Goal: Task Accomplishment & Management: Manage account settings

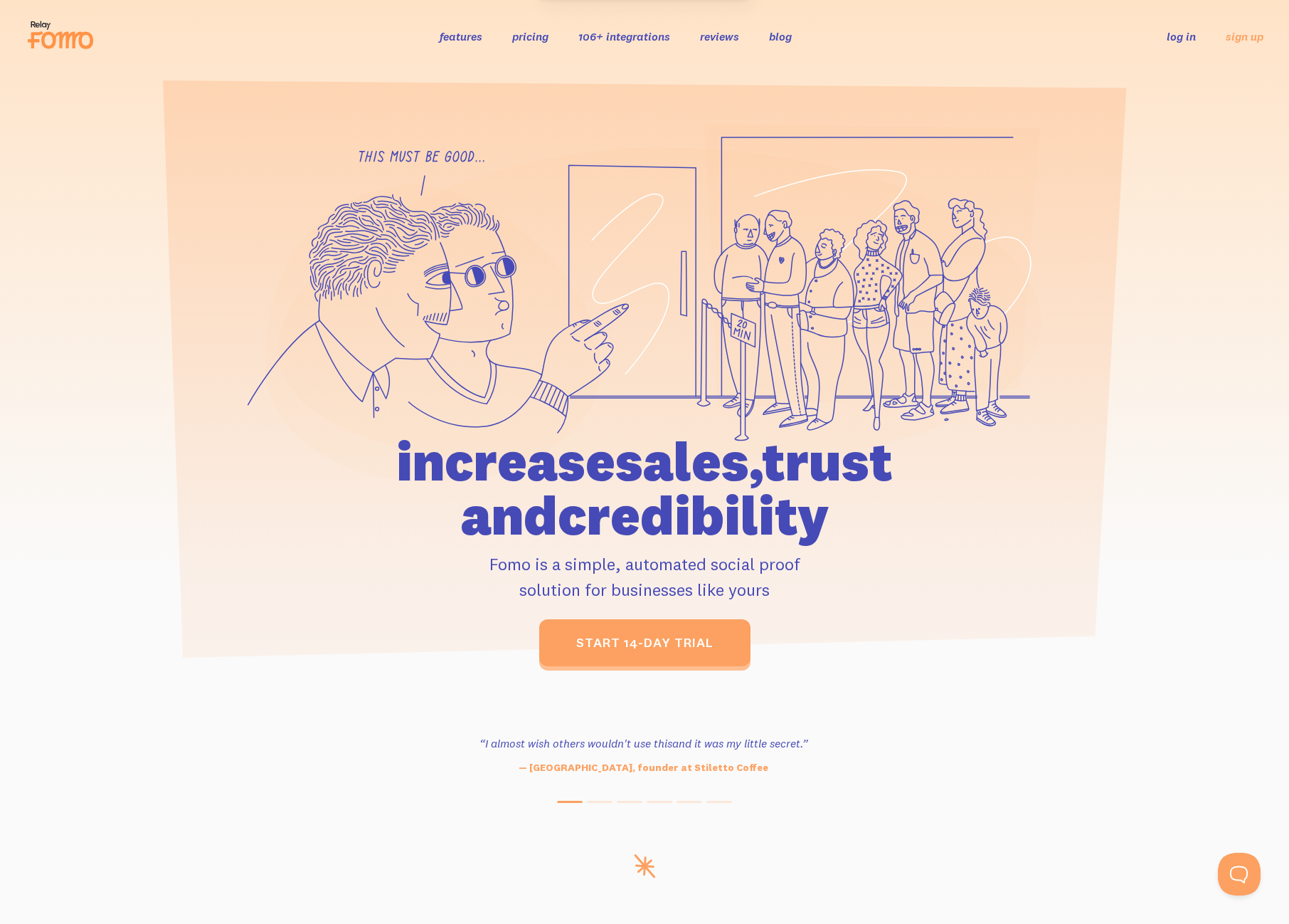
click at [1186, 39] on link "log in" at bounding box center [1182, 36] width 29 height 14
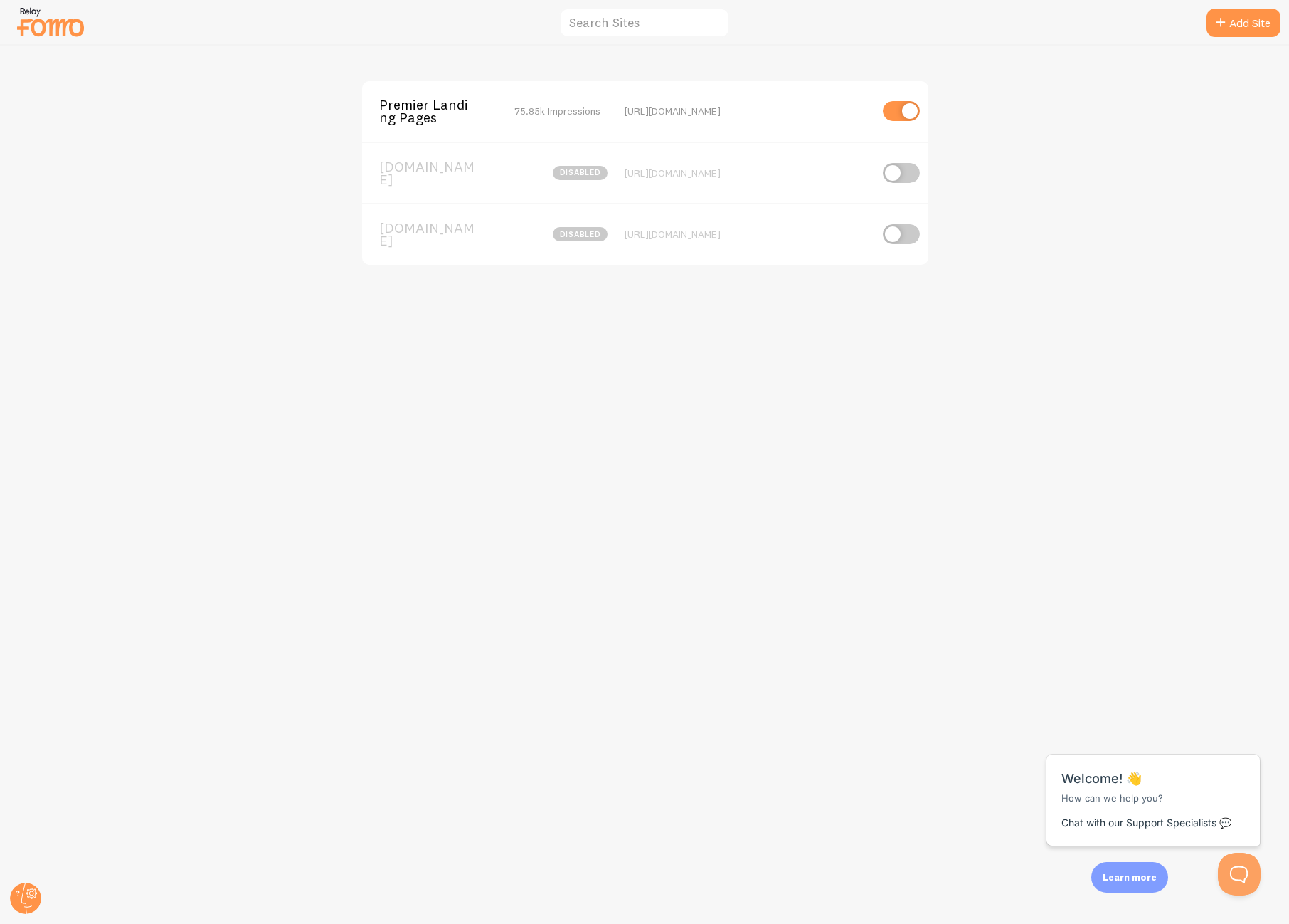
drag, startPoint x: 721, startPoint y: 351, endPoint x: 764, endPoint y: 191, distance: 165.7
click at [731, 330] on div "Premier Landing Pages 75.85k Impressions - https://www.legacypointlandsale.com …" at bounding box center [645, 485] width 1289 height 879
click at [593, 109] on span "75.85k Impressions -" at bounding box center [561, 111] width 93 height 13
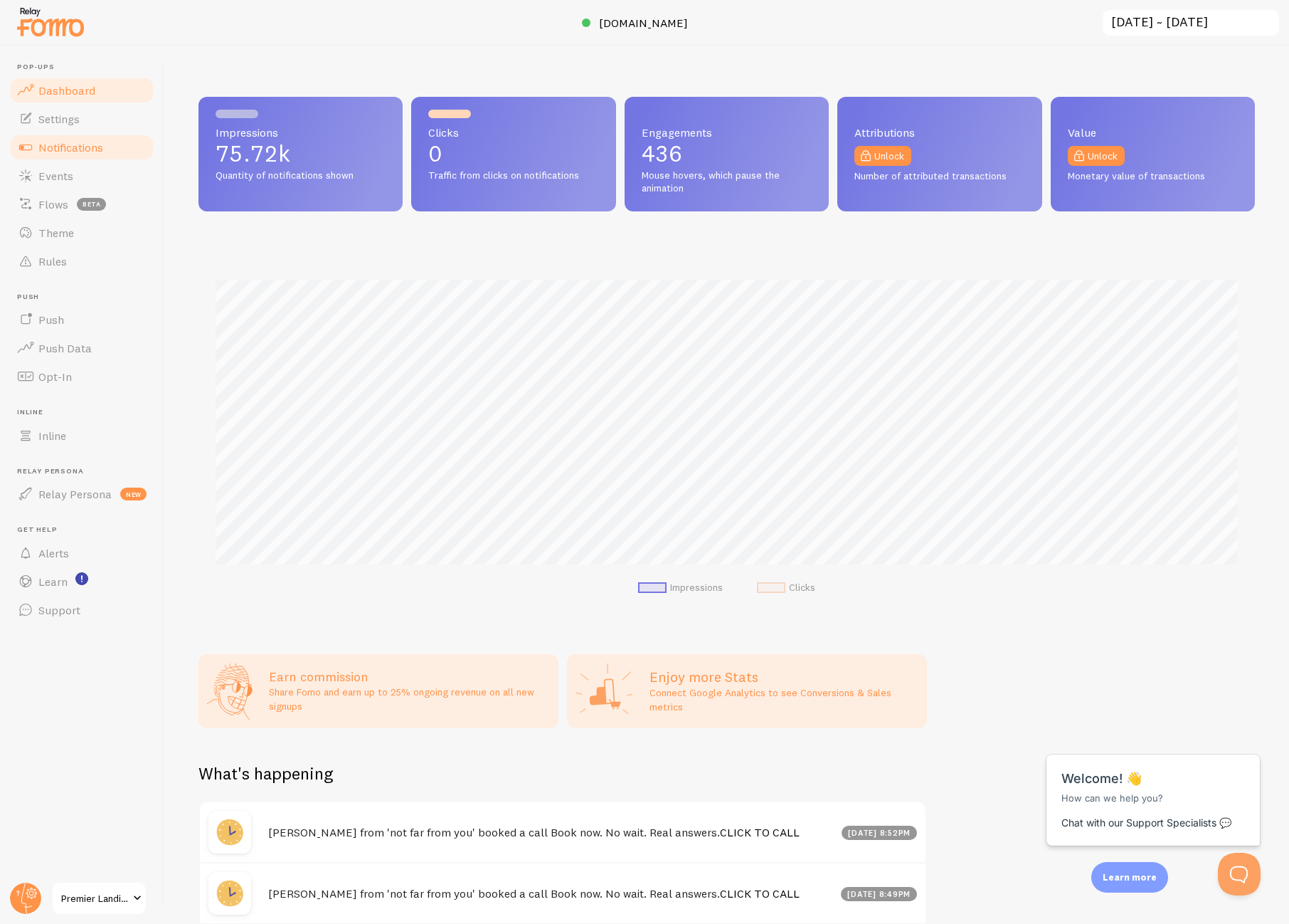
scroll to position [374, 1056]
click at [79, 126] on link "Settings" at bounding box center [82, 119] width 146 height 29
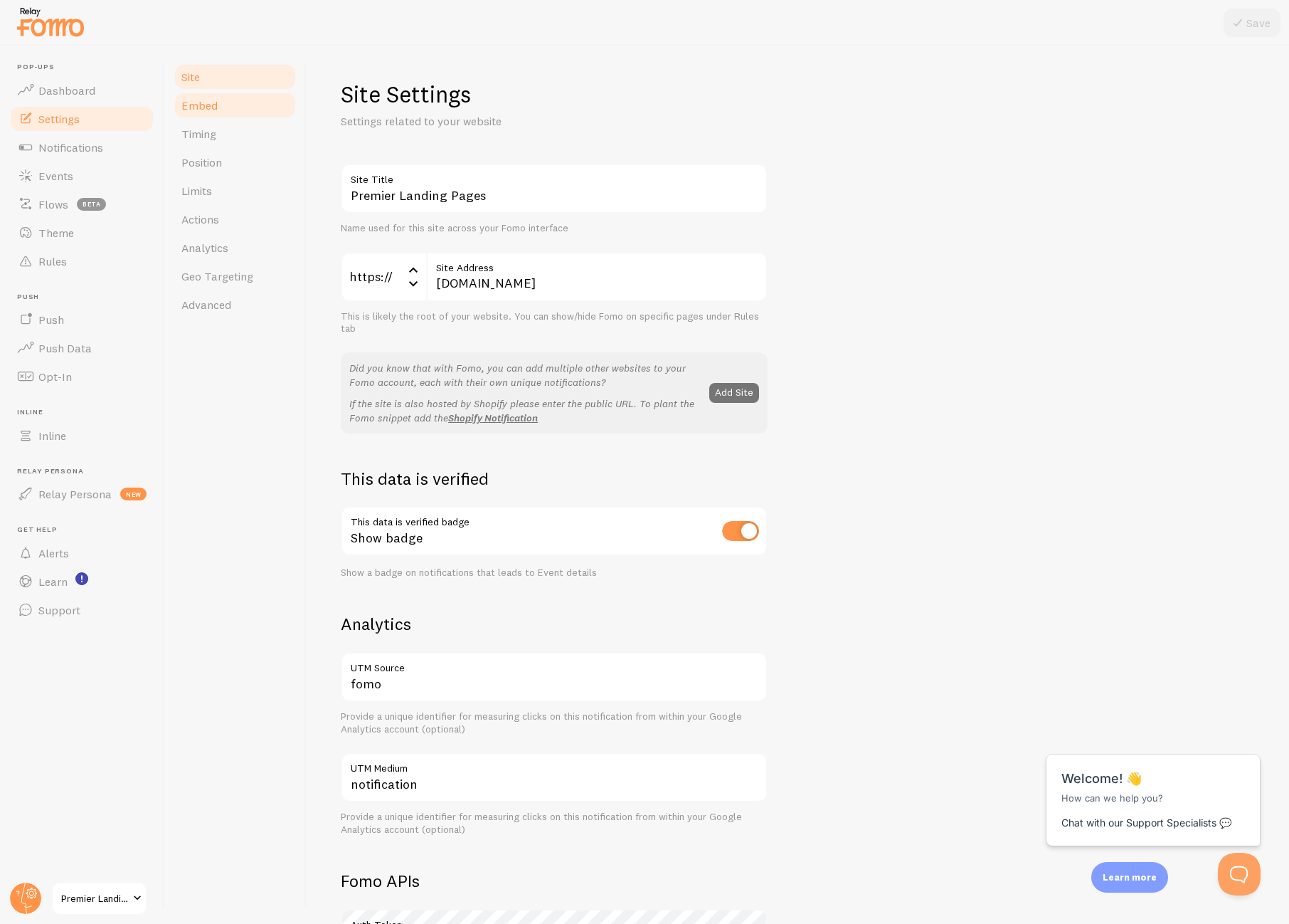
click at [235, 106] on link "Embed" at bounding box center [235, 105] width 125 height 29
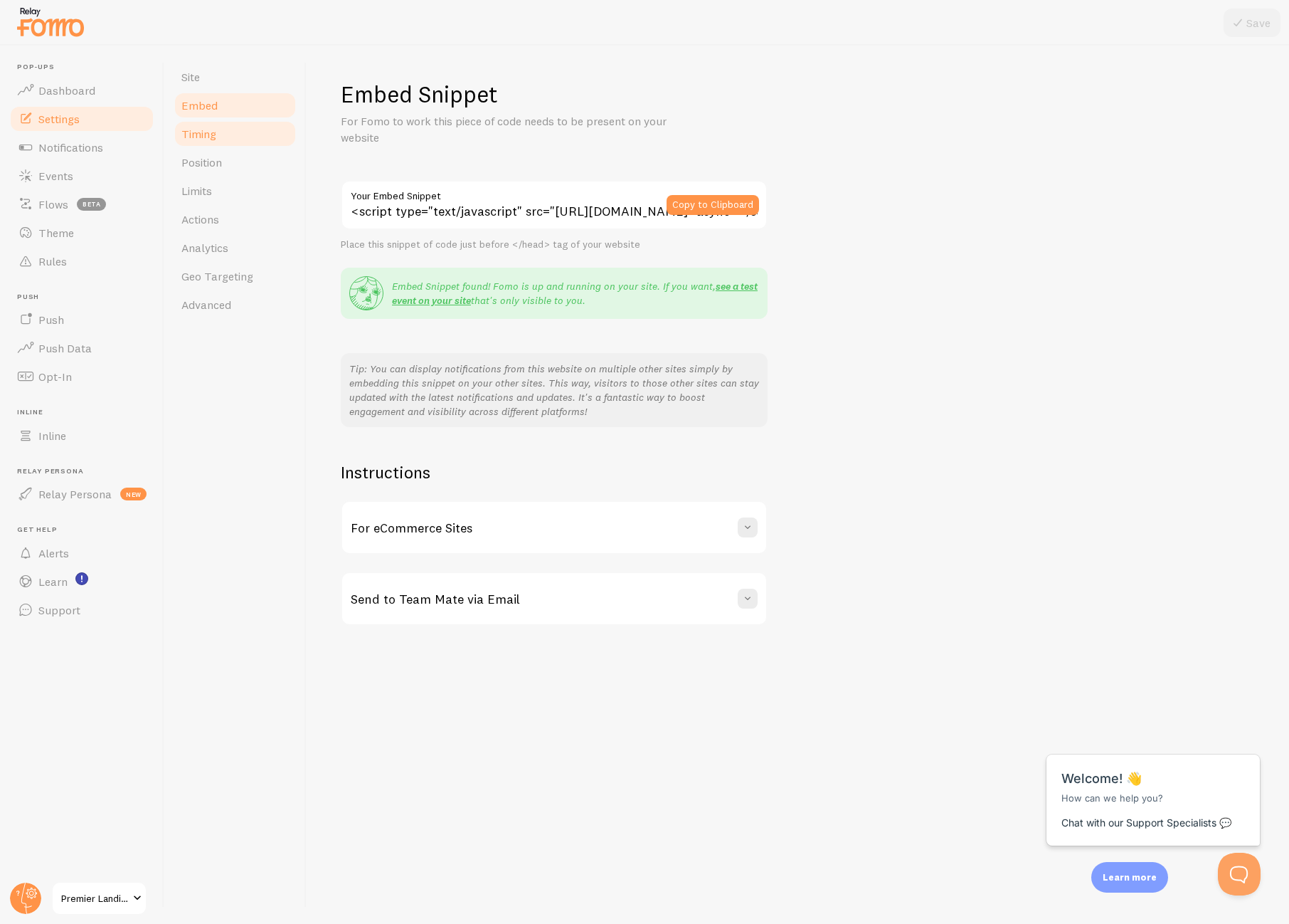
click at [229, 133] on link "Timing" at bounding box center [235, 133] width 125 height 29
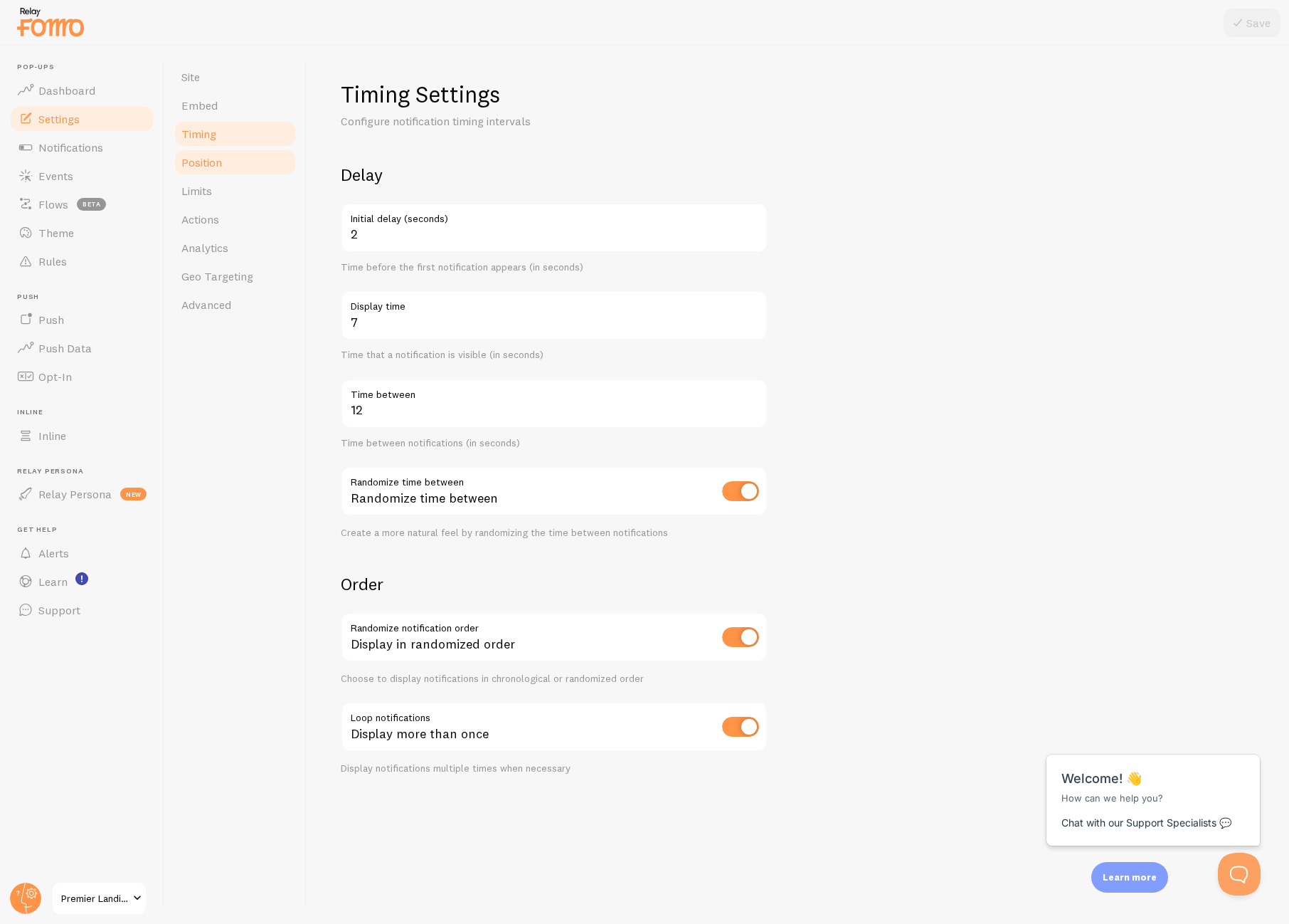
click at [230, 162] on link "Position" at bounding box center [235, 162] width 125 height 29
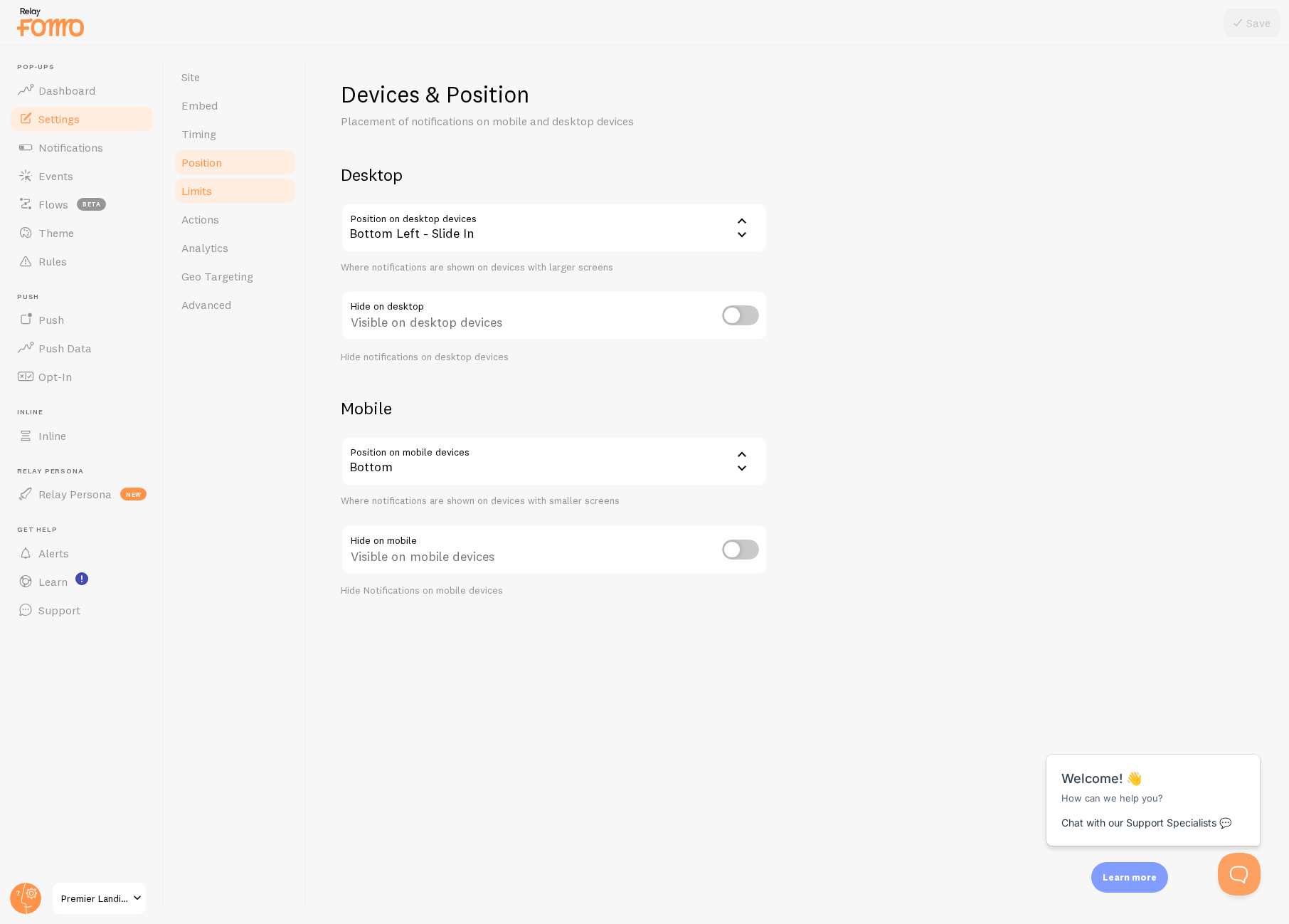
click at [224, 192] on link "Limits" at bounding box center [235, 190] width 125 height 29
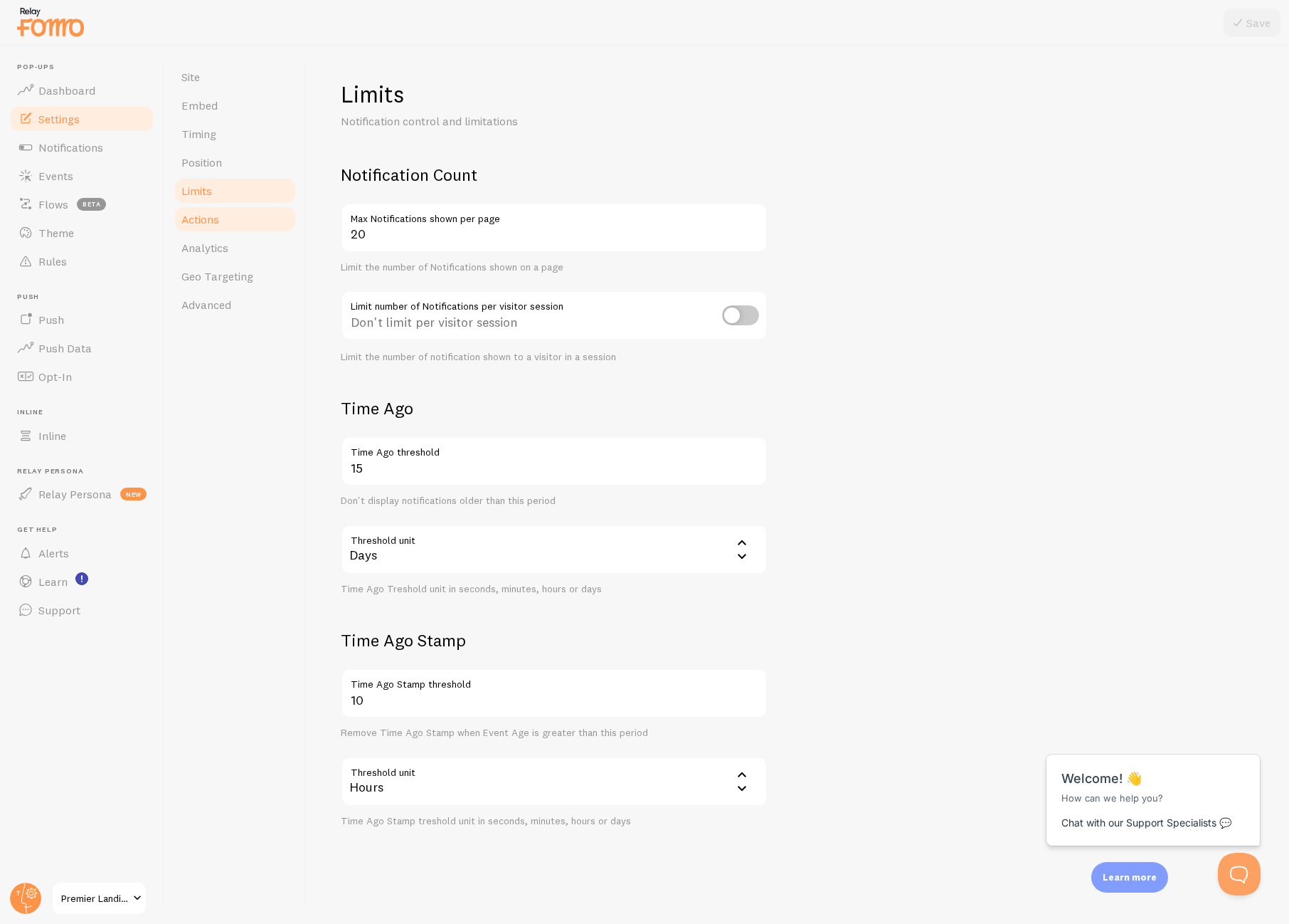
click at [228, 223] on link "Actions" at bounding box center [235, 219] width 125 height 29
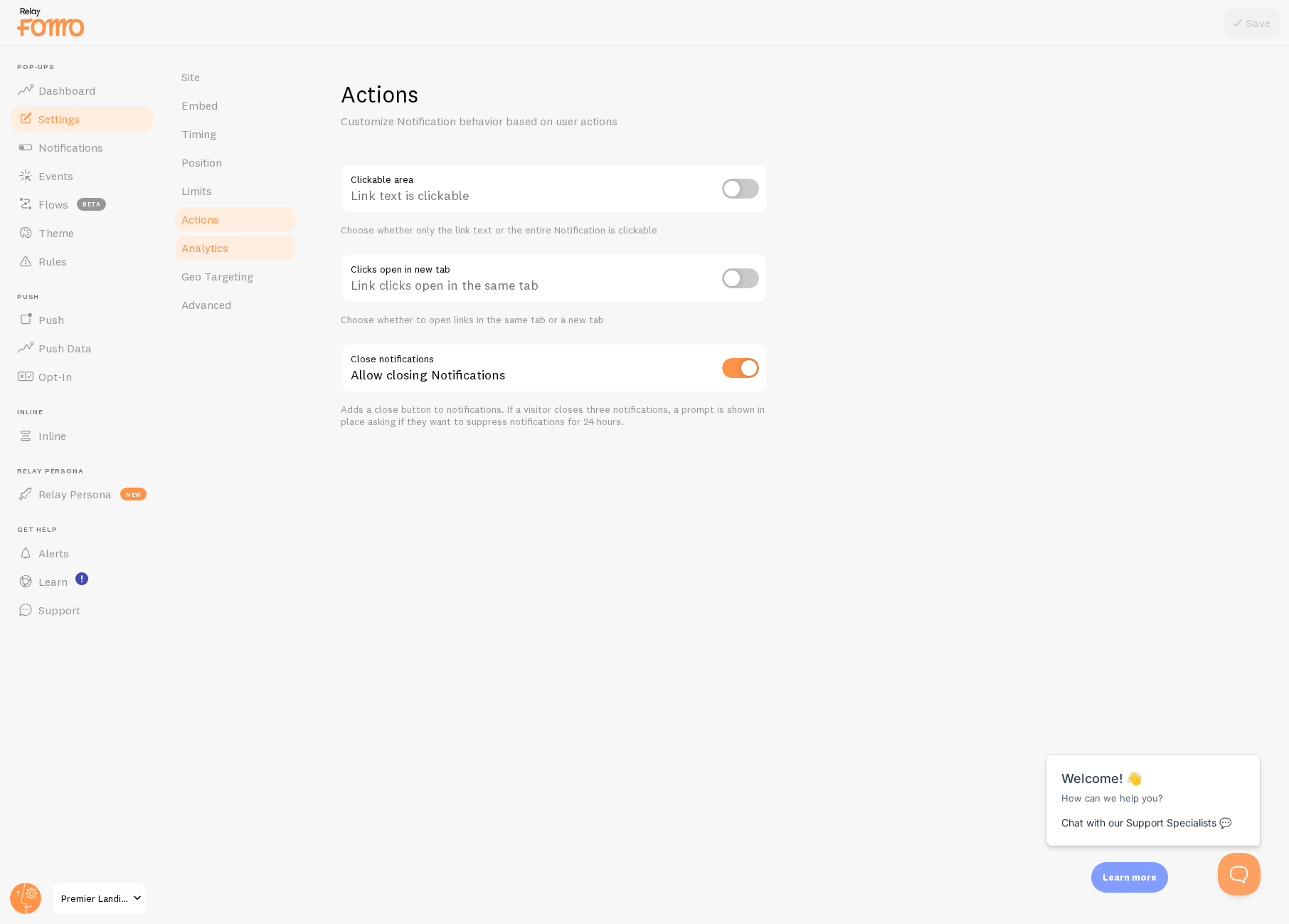
drag, startPoint x: 229, startPoint y: 254, endPoint x: 229, endPoint y: 265, distance: 11.0
click at [229, 254] on link "Analytics" at bounding box center [235, 247] width 125 height 29
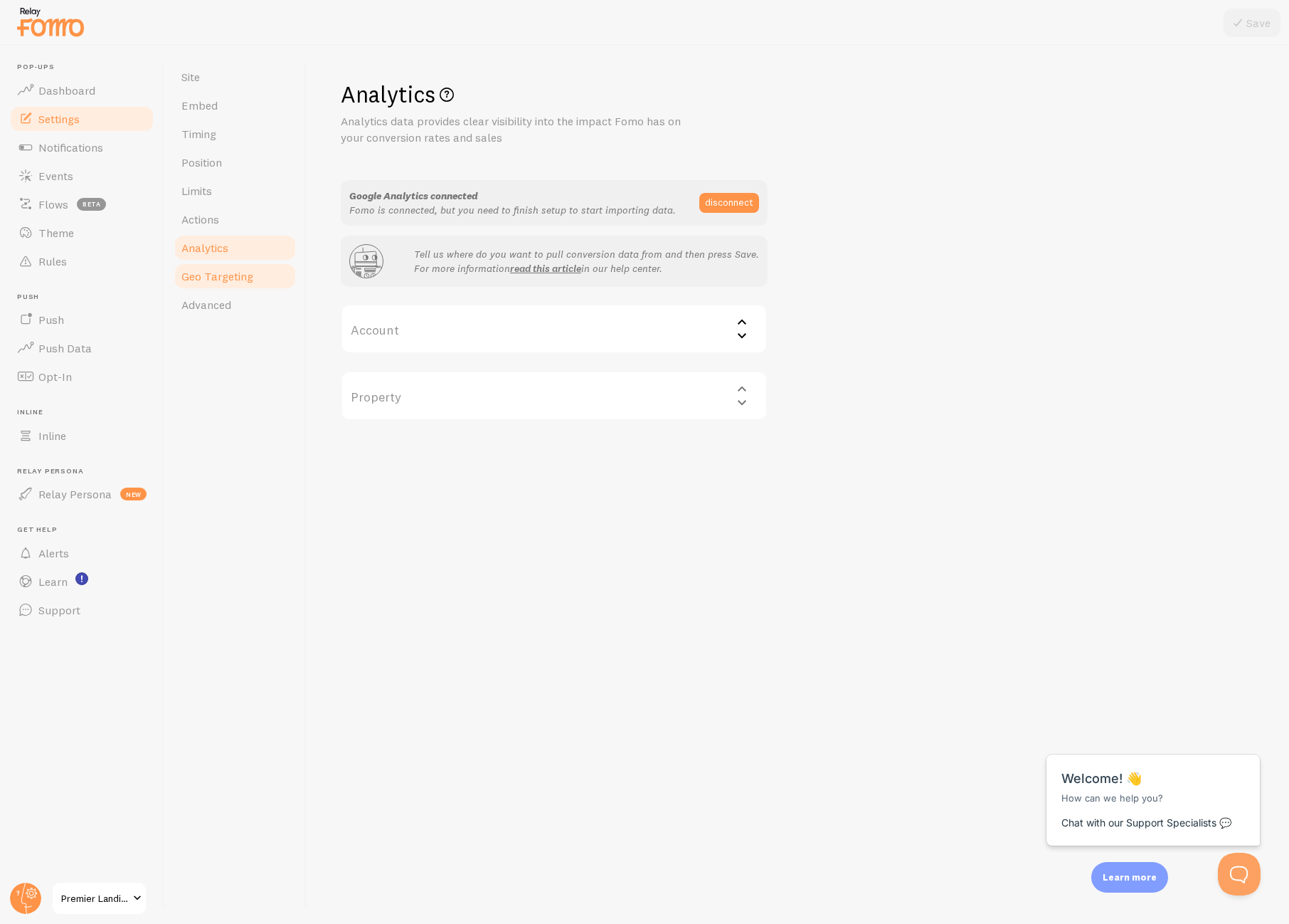
click at [233, 282] on span "Geo Targeting" at bounding box center [217, 276] width 72 height 14
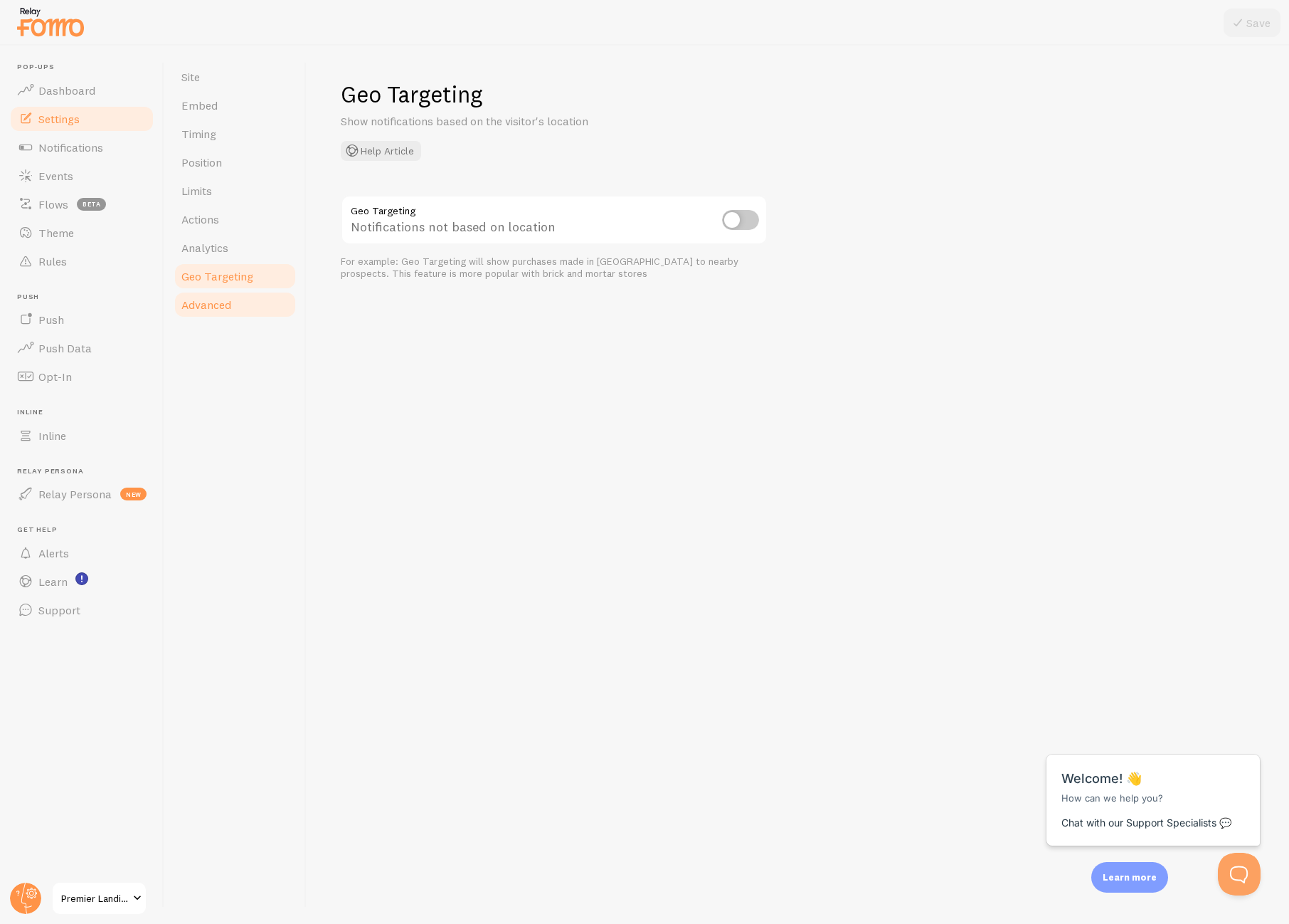
click at [233, 308] on link "Advanced" at bounding box center [235, 304] width 125 height 29
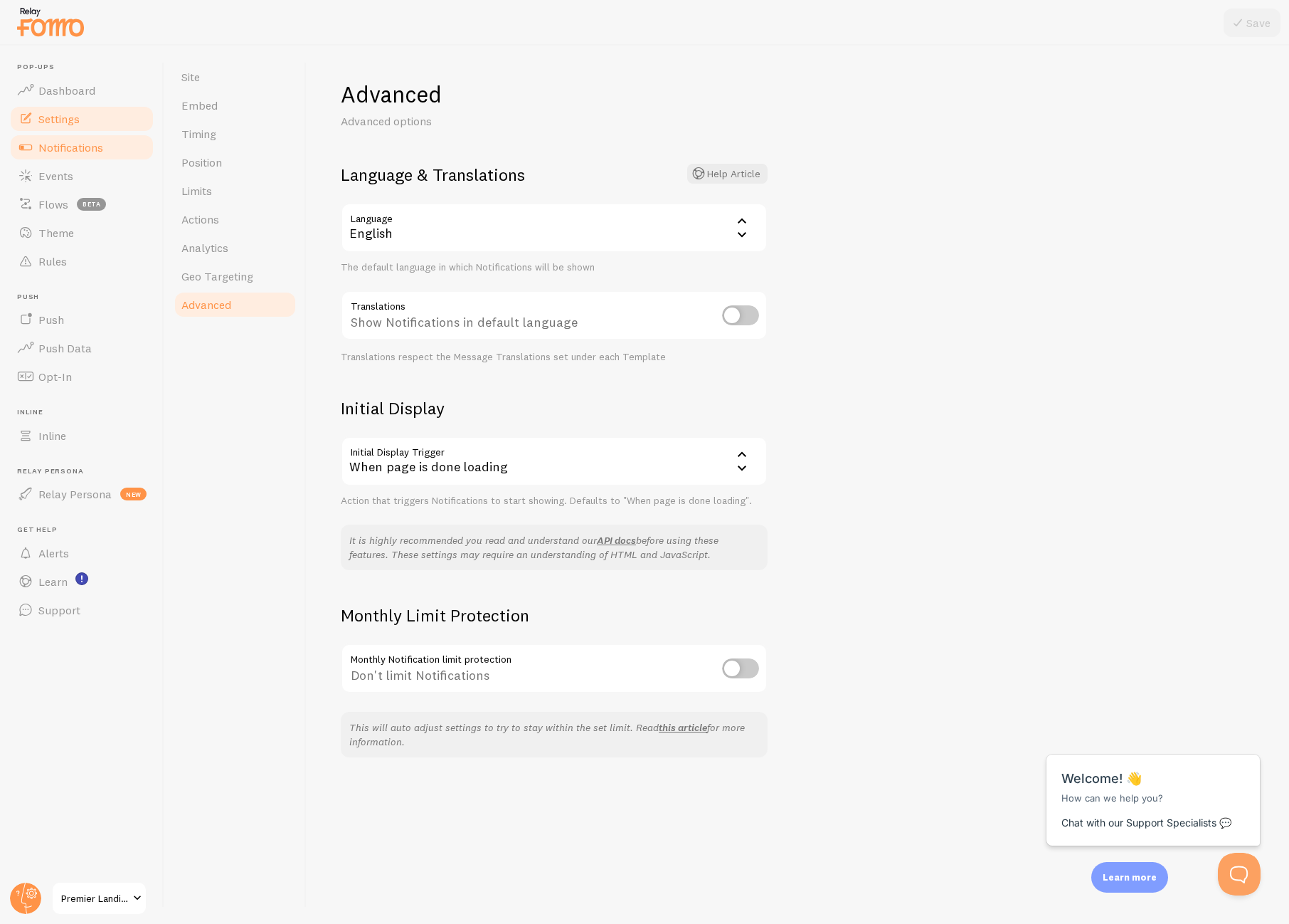
click at [82, 155] on link "Notifications" at bounding box center [82, 147] width 146 height 29
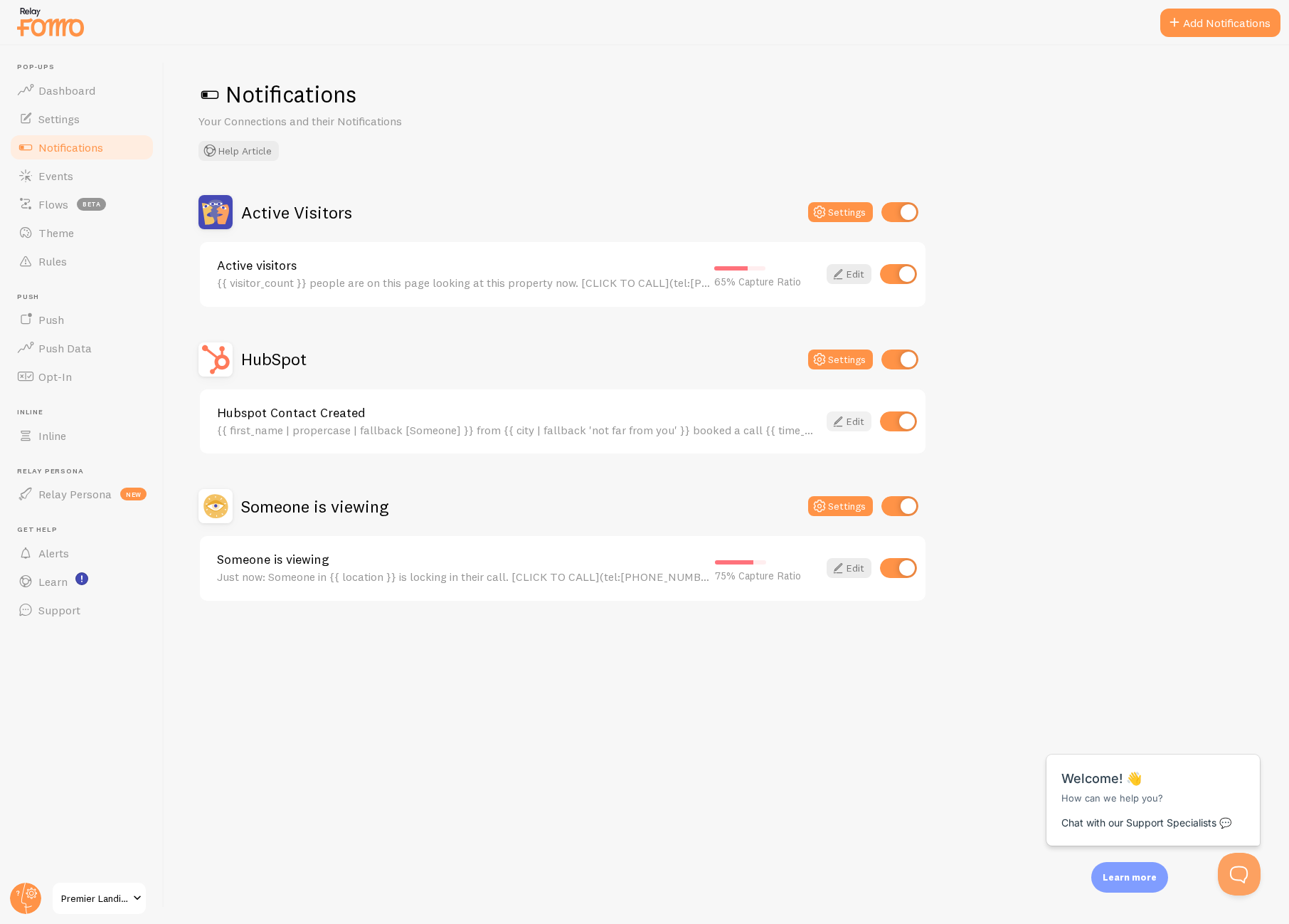
click at [847, 416] on link "Edit" at bounding box center [849, 422] width 45 height 20
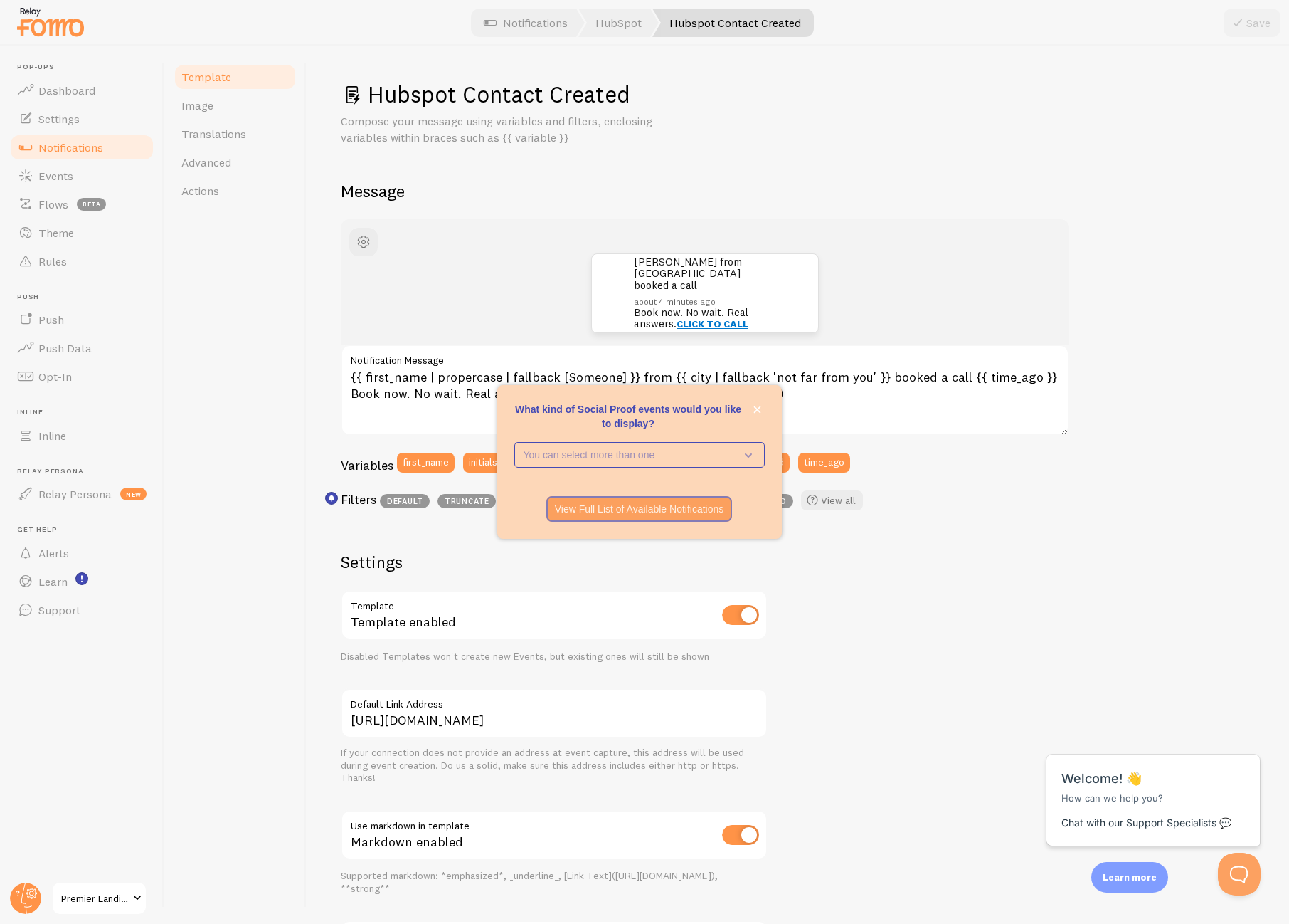
drag, startPoint x: 1019, startPoint y: 184, endPoint x: 982, endPoint y: 180, distance: 37.2
click at [1017, 184] on h2 "Message" at bounding box center [797, 191] width 915 height 22
click at [65, 105] on link "Settings" at bounding box center [82, 119] width 146 height 29
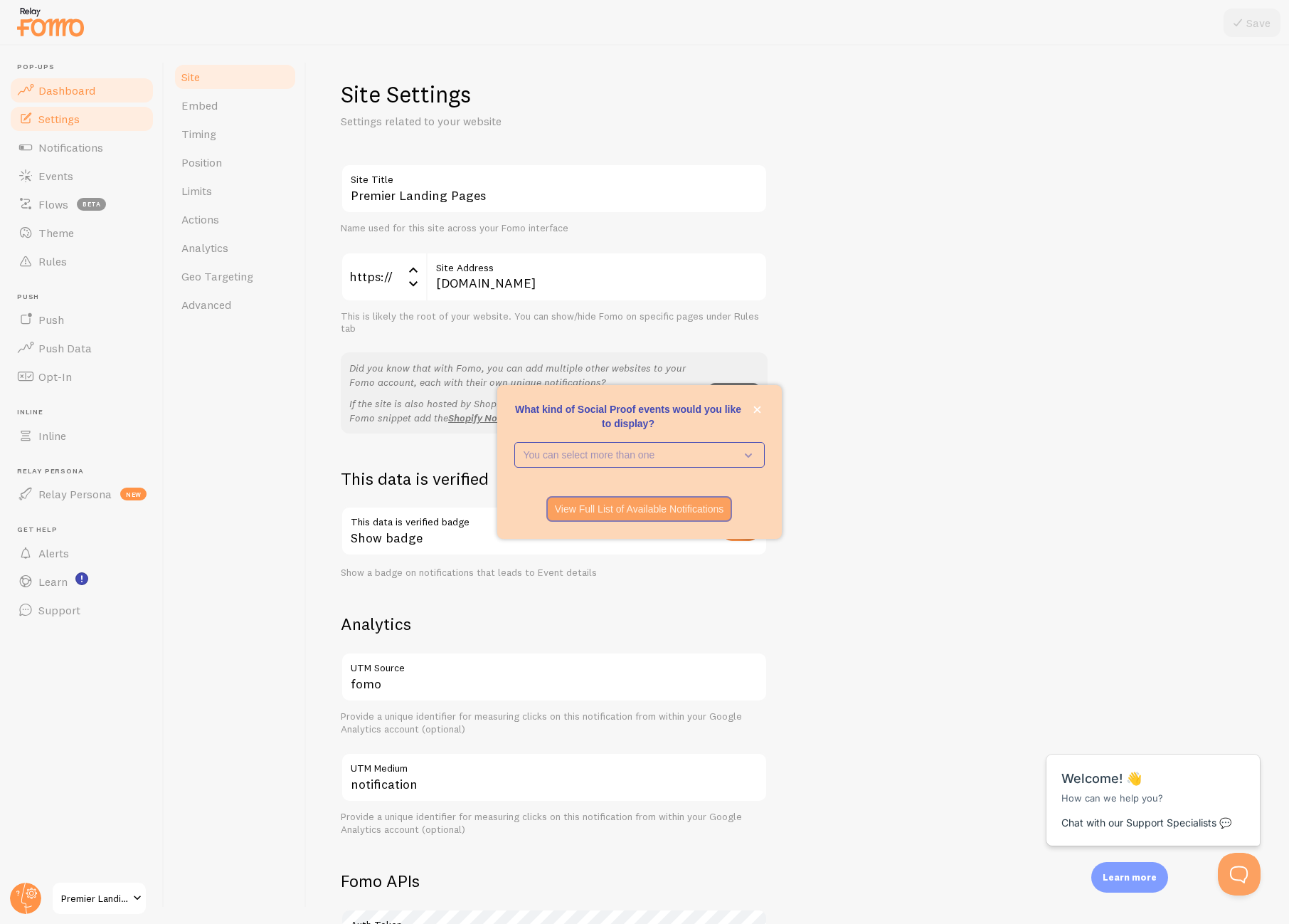
click at [72, 94] on span "Dashboard" at bounding box center [67, 90] width 57 height 14
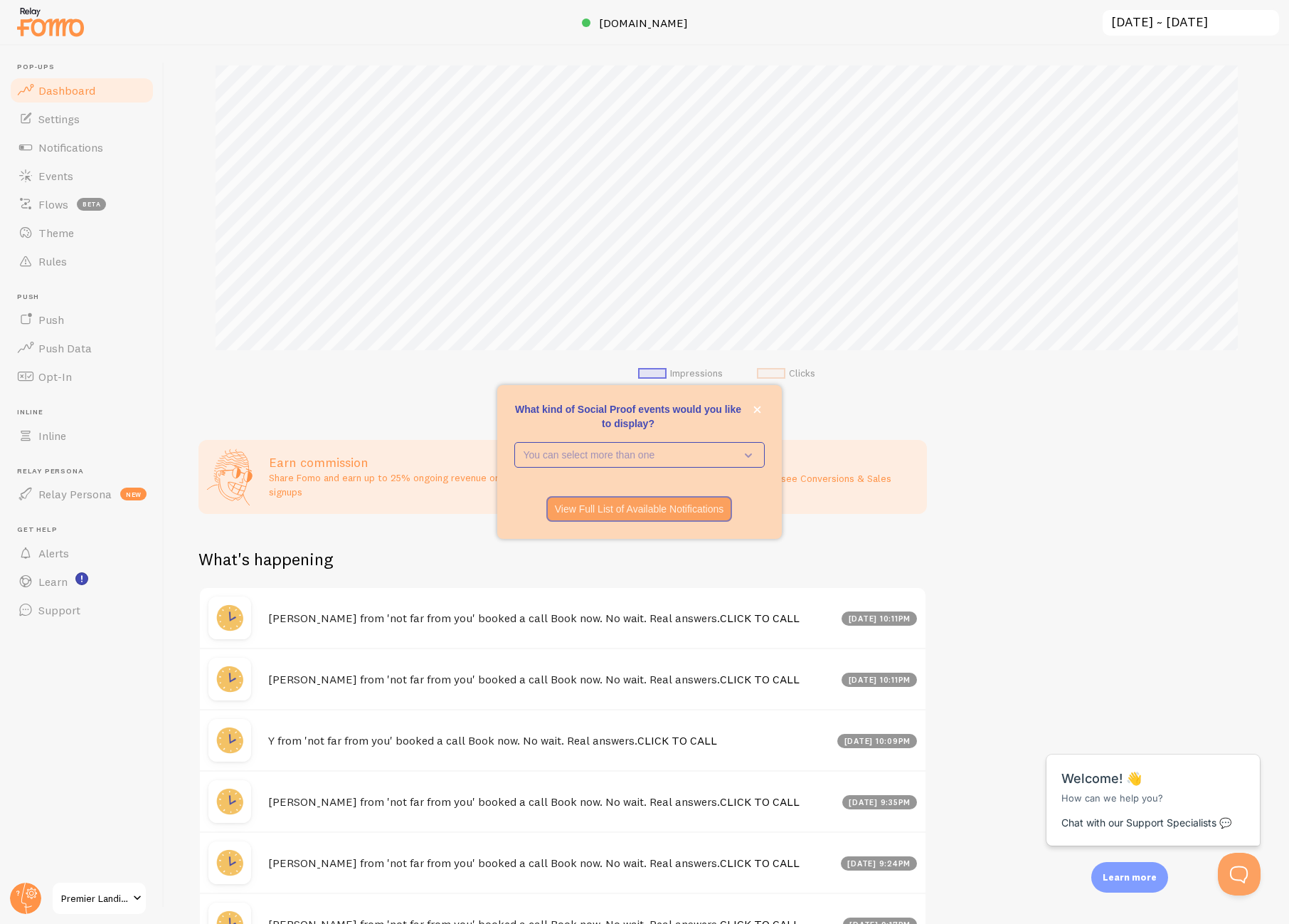
scroll to position [314, 0]
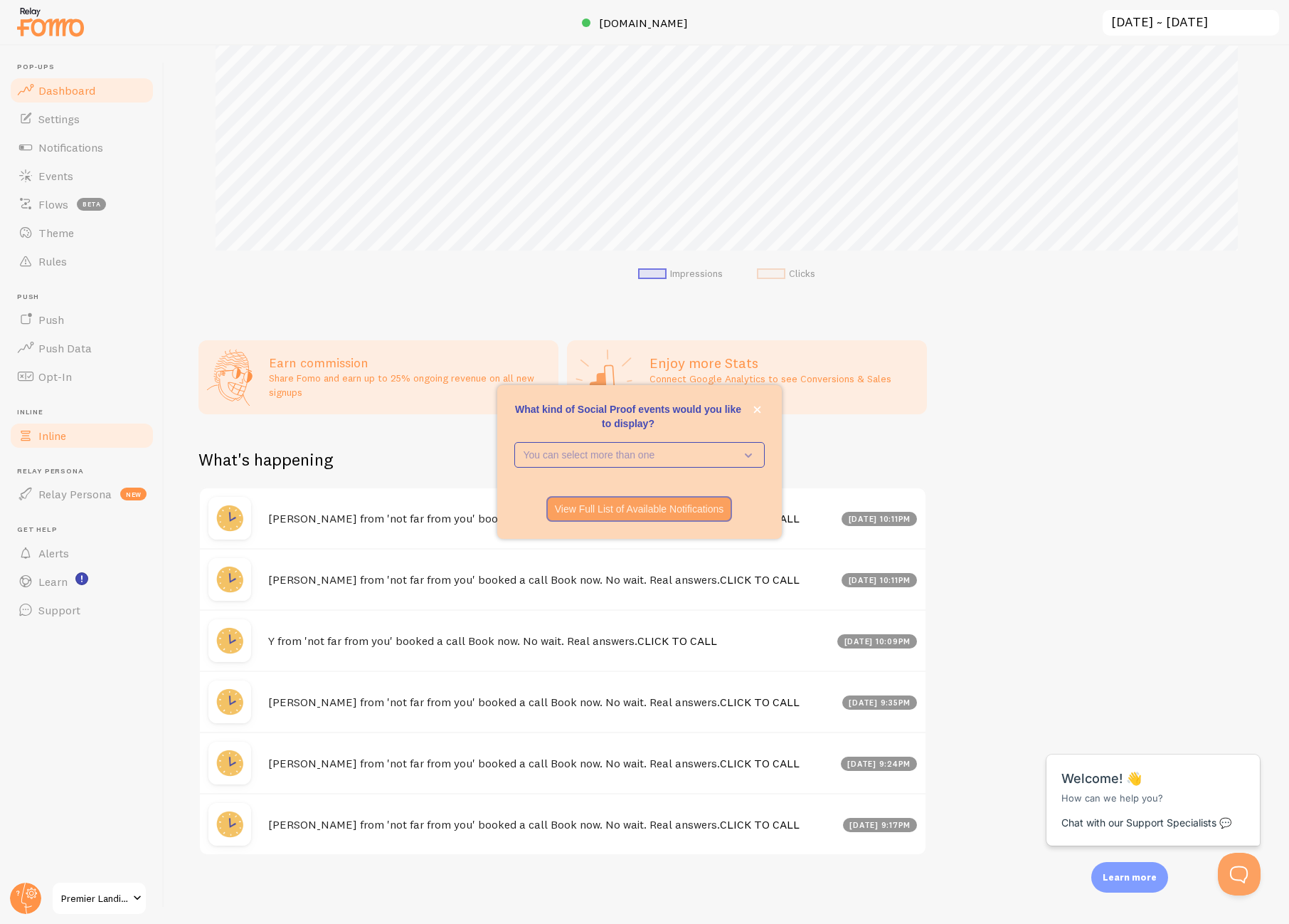
click at [72, 434] on link "Inline" at bounding box center [82, 435] width 146 height 29
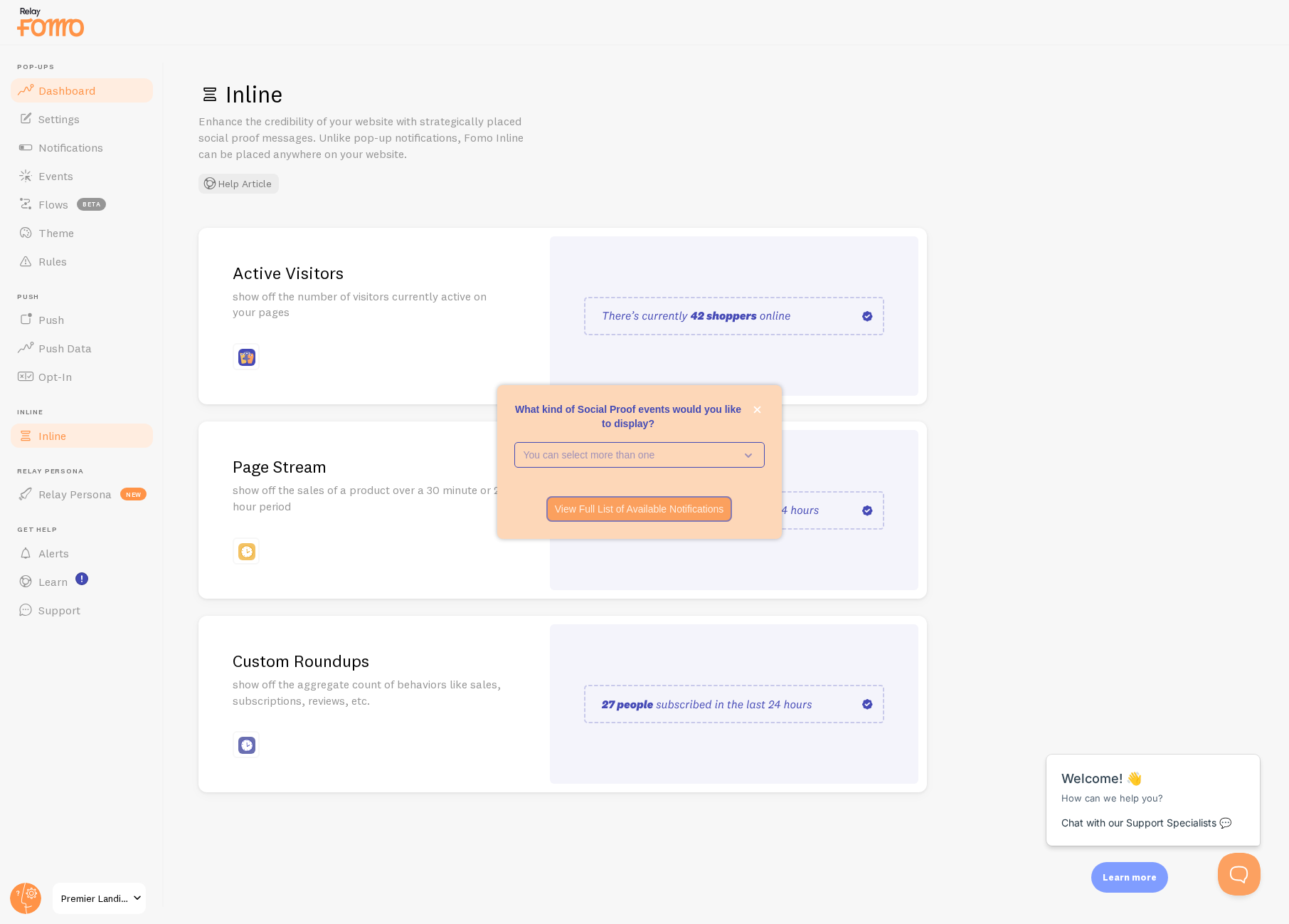
drag, startPoint x: 92, startPoint y: 88, endPoint x: 87, endPoint y: 99, distance: 12.1
click at [92, 88] on span "Dashboard" at bounding box center [67, 90] width 57 height 14
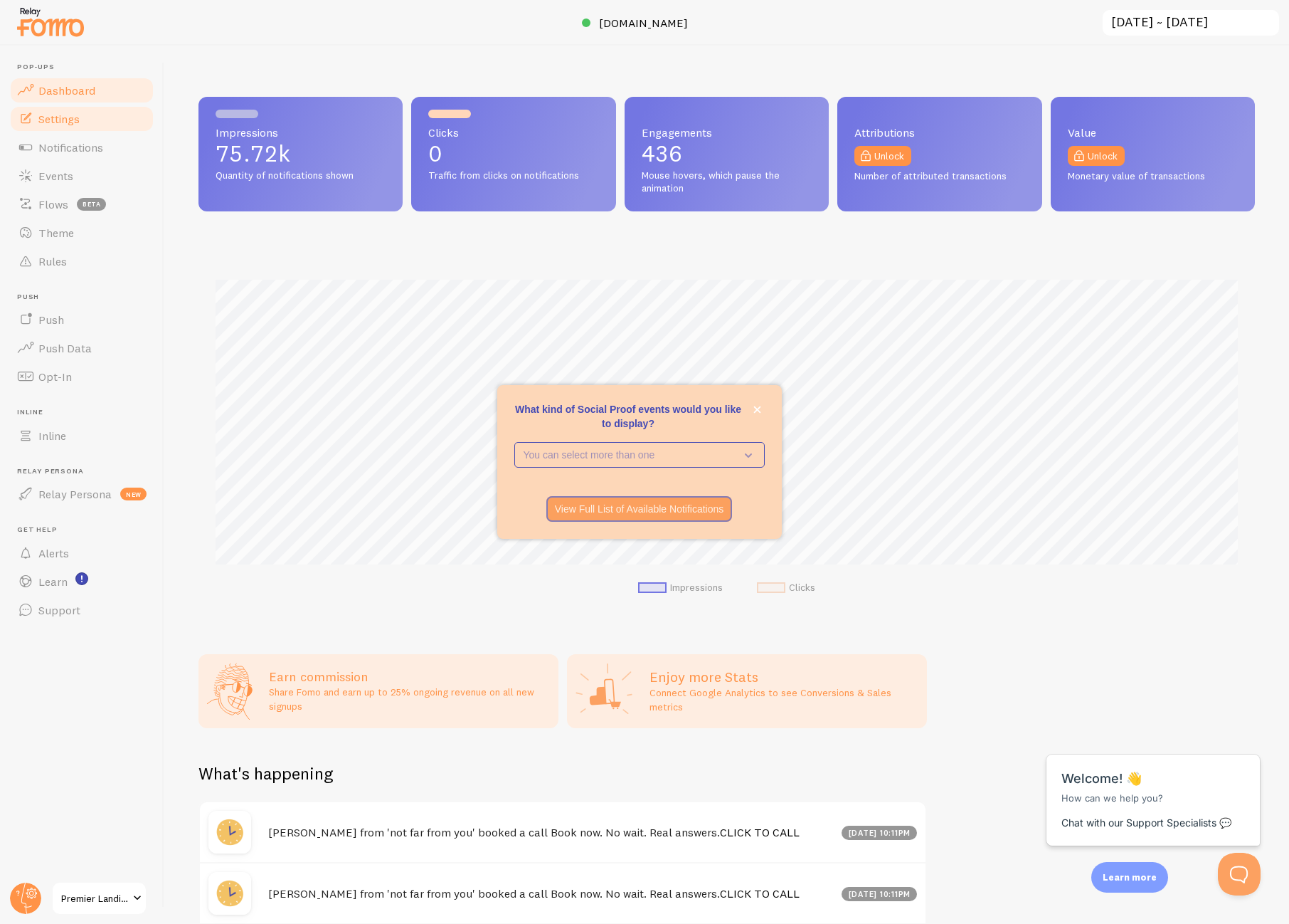
click at [86, 112] on link "Settings" at bounding box center [82, 119] width 146 height 29
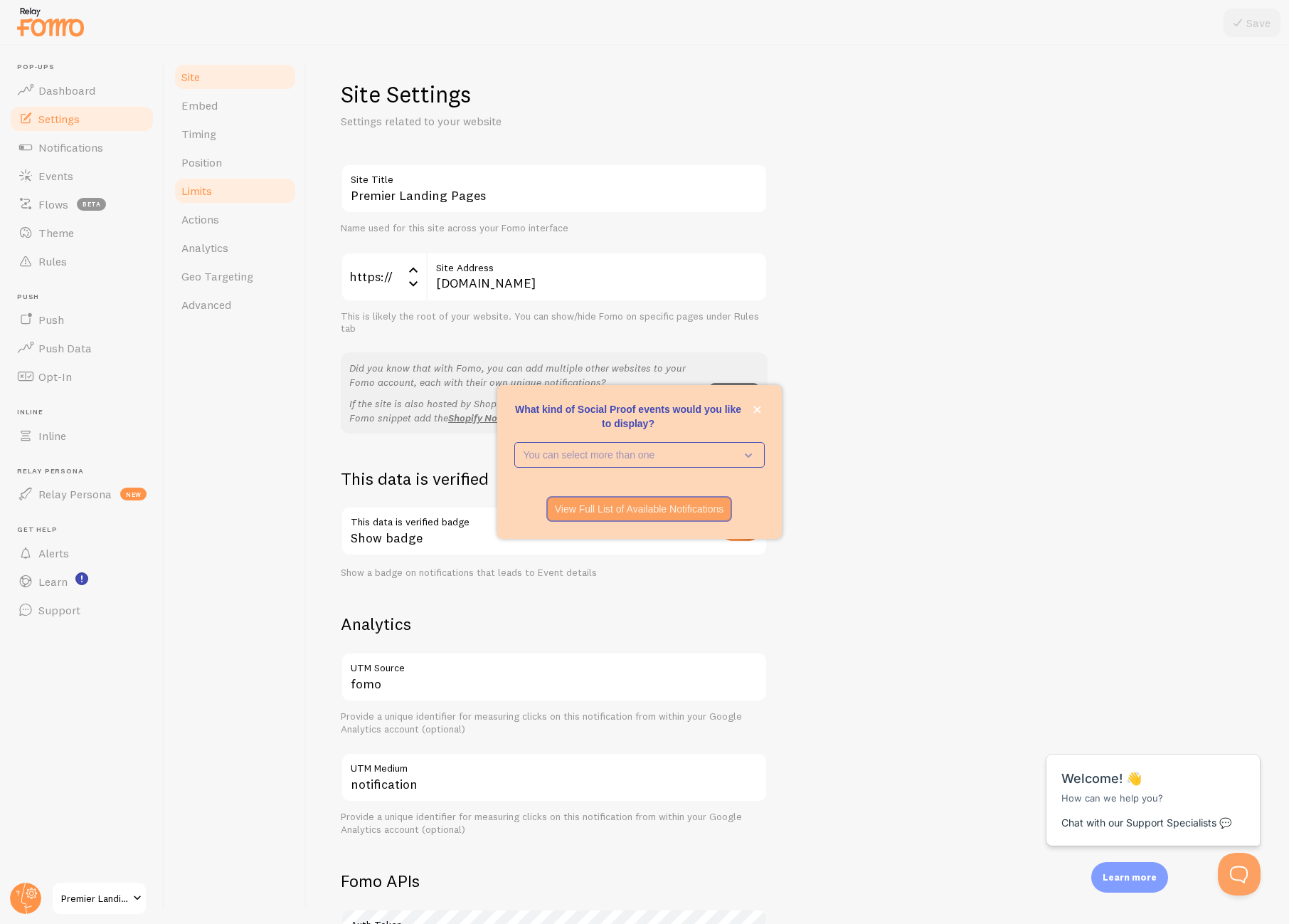
click at [228, 181] on link "Limits" at bounding box center [235, 190] width 125 height 29
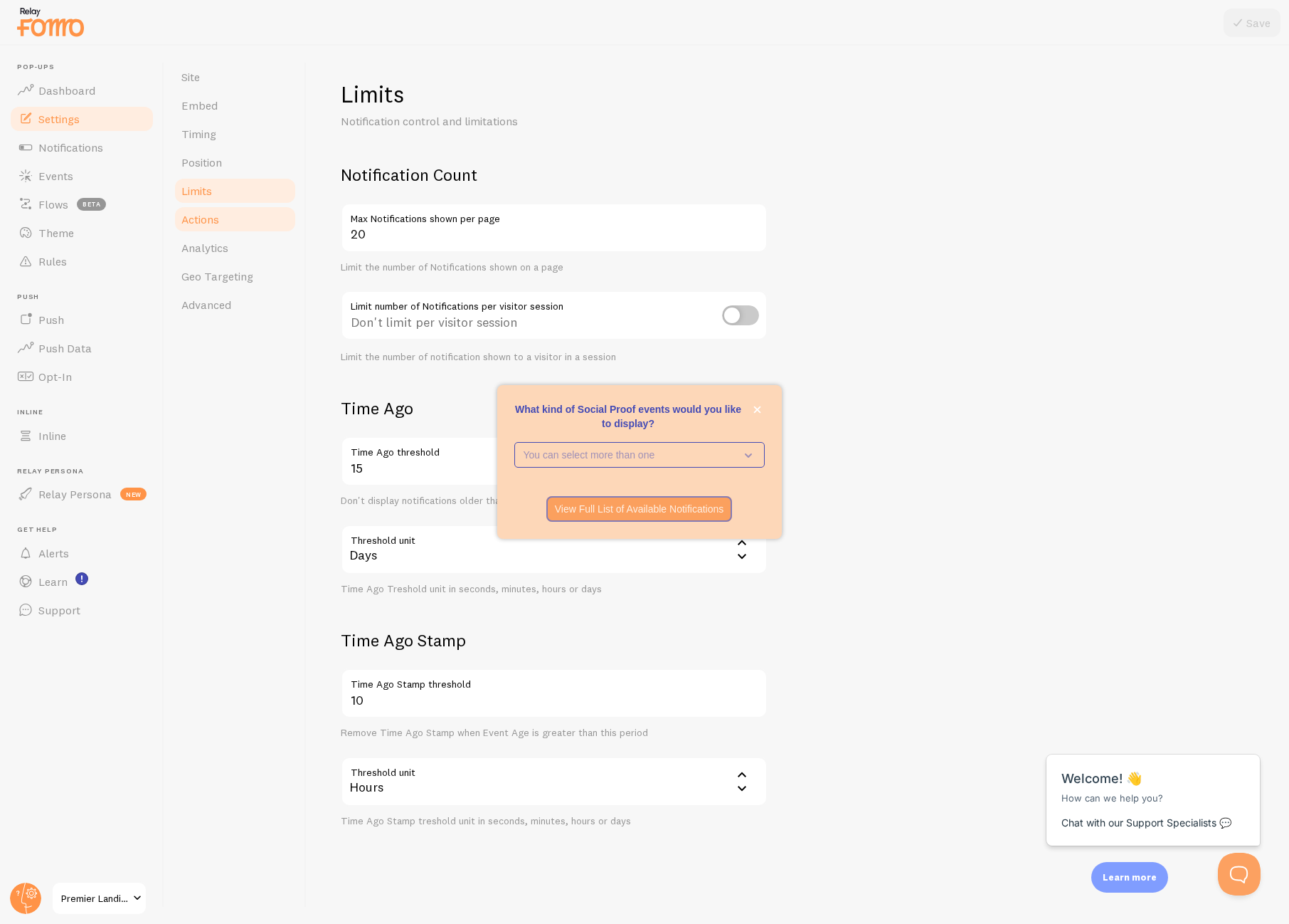
click at [227, 213] on link "Actions" at bounding box center [235, 219] width 125 height 29
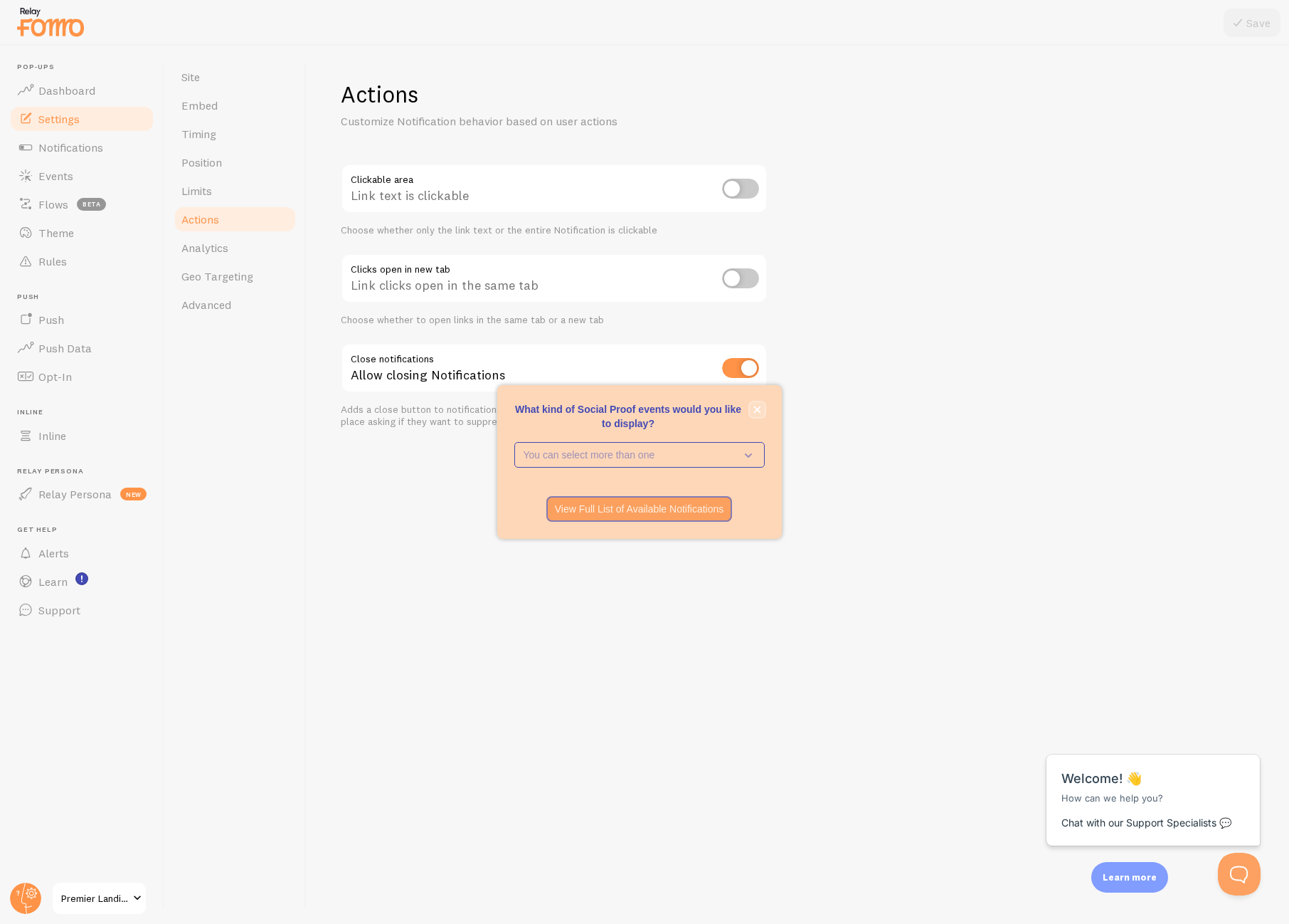
click at [761, 405] on button "close," at bounding box center [757, 409] width 15 height 15
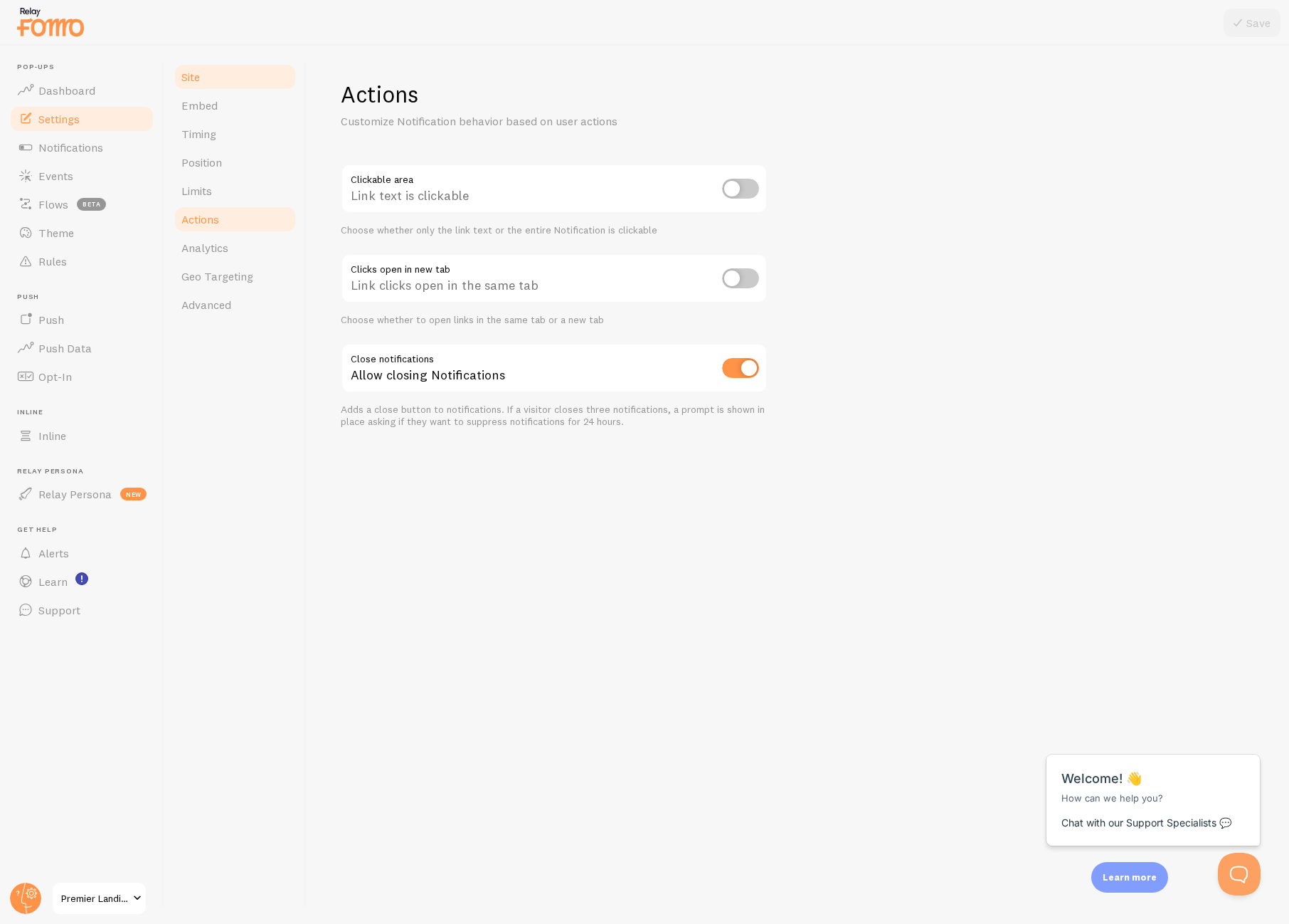
click at [251, 87] on link "Site" at bounding box center [235, 76] width 125 height 29
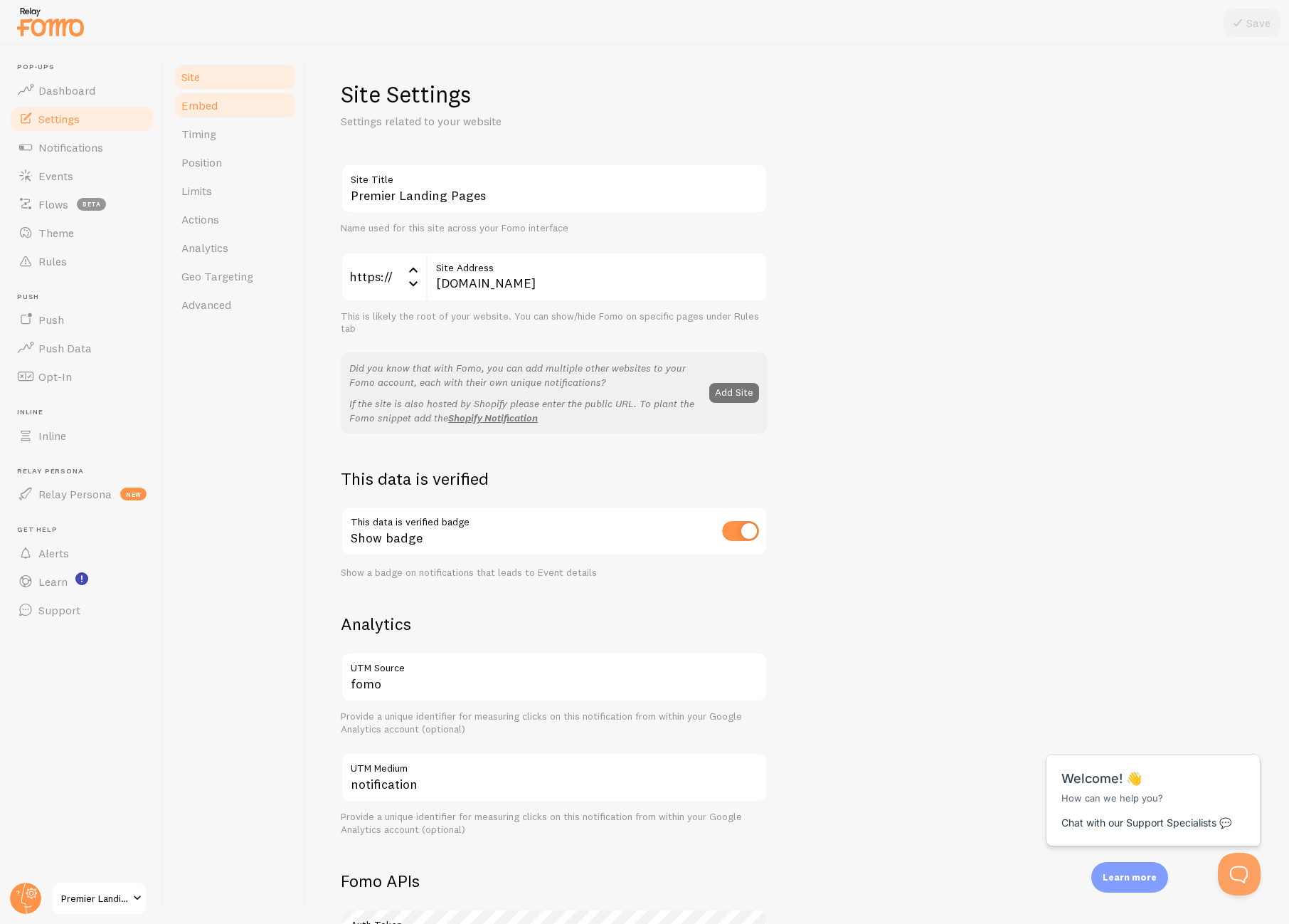
click at [251, 104] on link "Embed" at bounding box center [235, 105] width 125 height 29
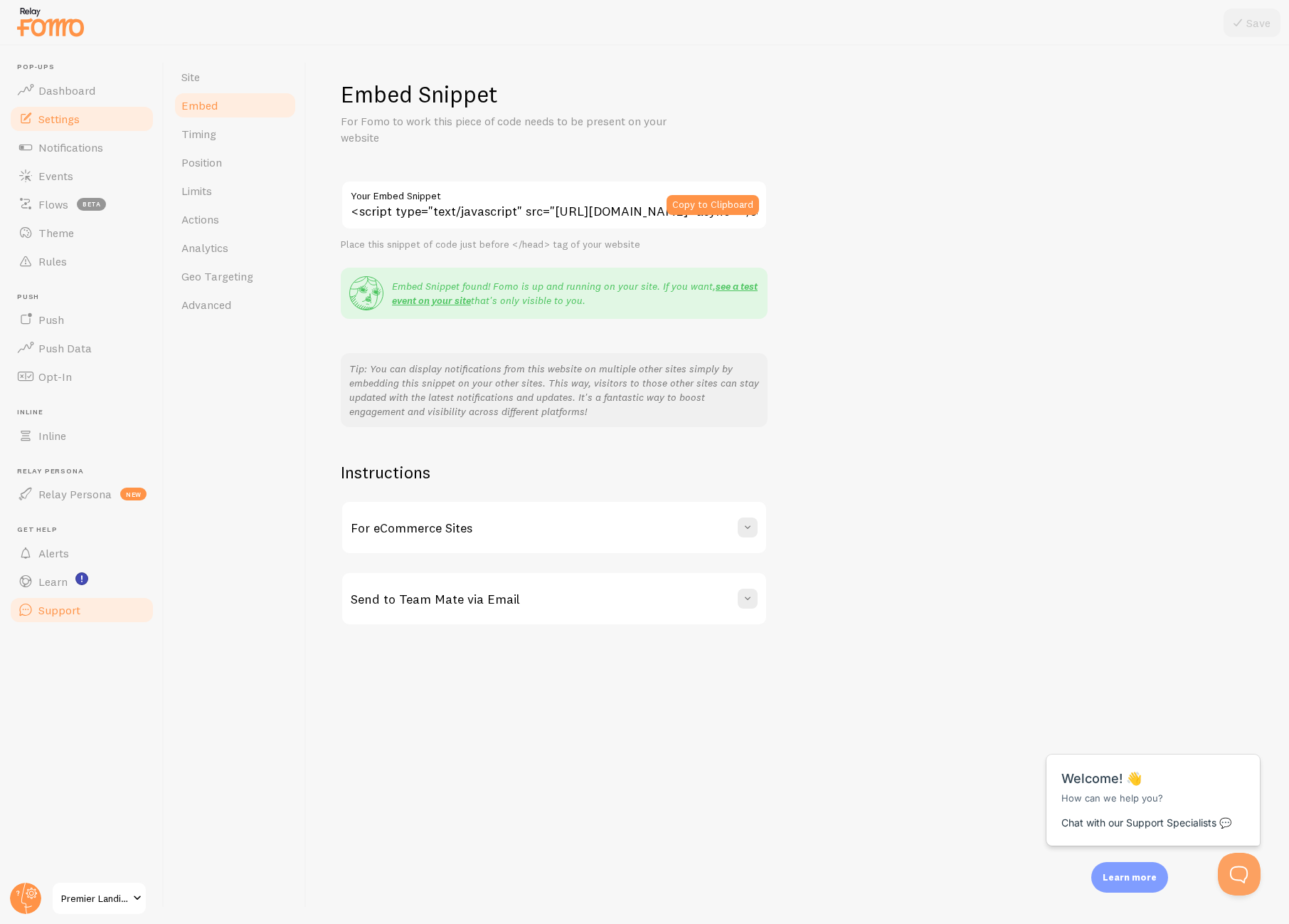
click at [109, 607] on link "Support" at bounding box center [82, 610] width 146 height 29
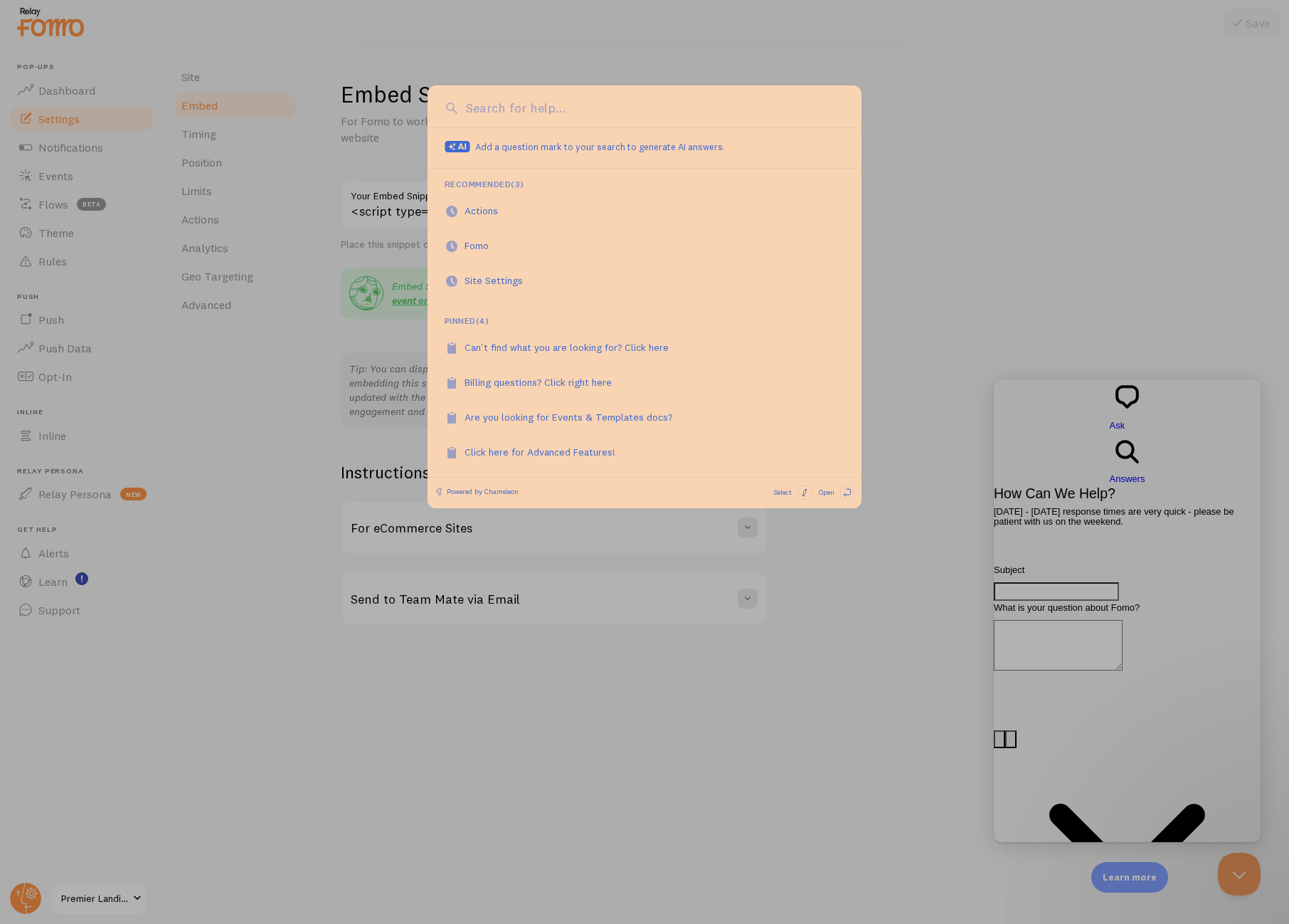
click at [361, 345] on div at bounding box center [644, 462] width 1289 height 924
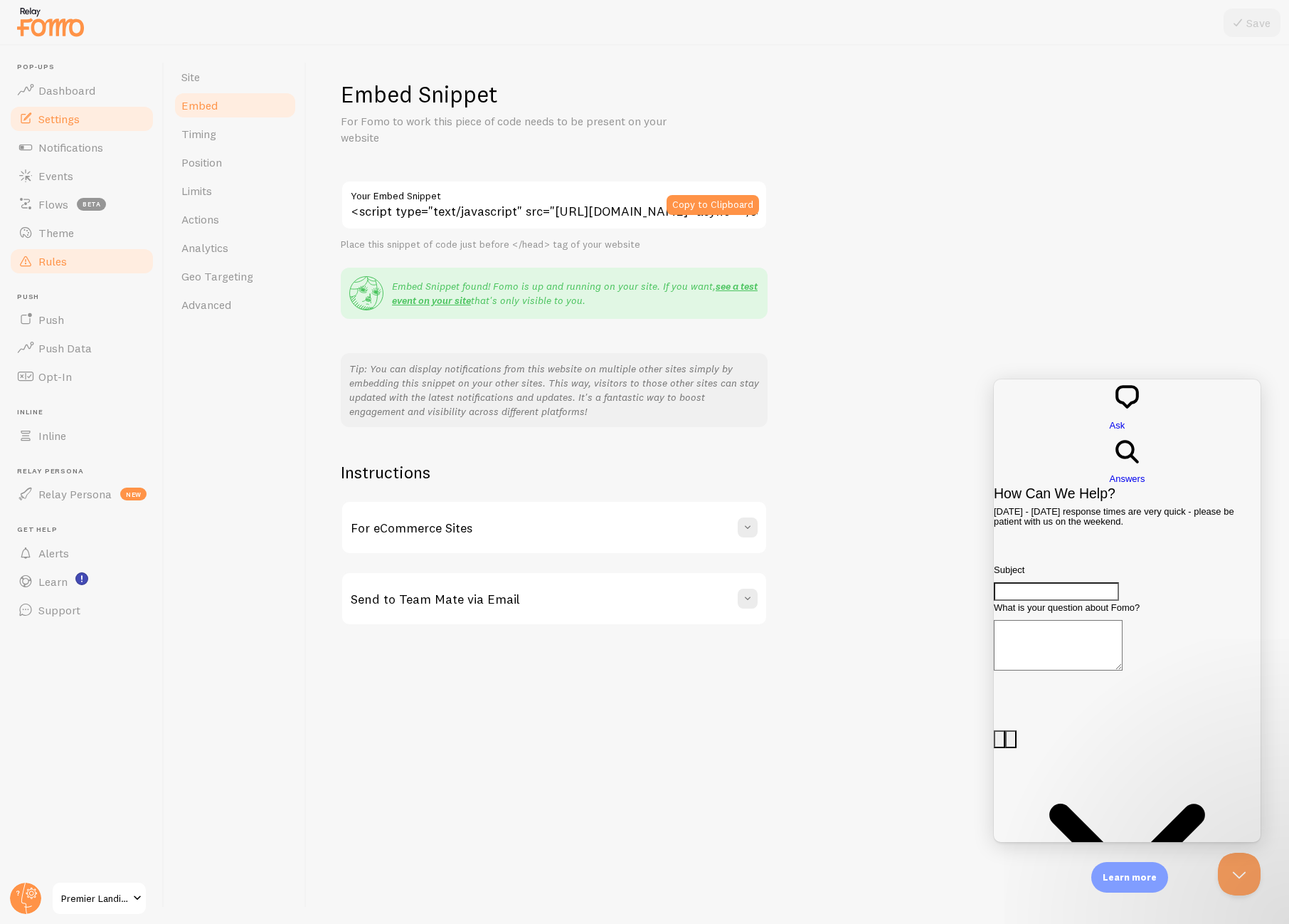
click at [76, 250] on link "Rules" at bounding box center [82, 260] width 146 height 29
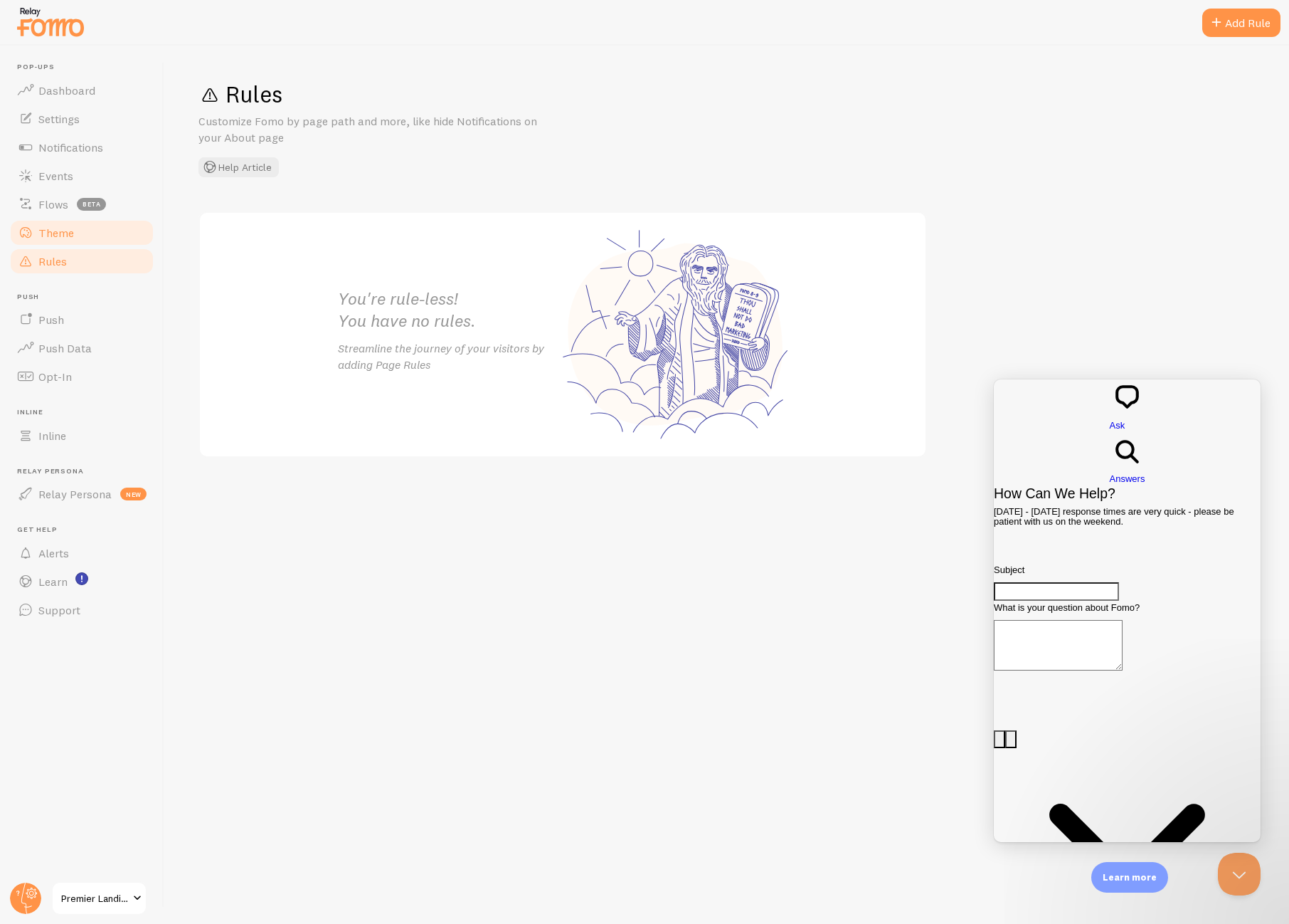
click at [81, 231] on link "Theme" at bounding box center [82, 233] width 146 height 29
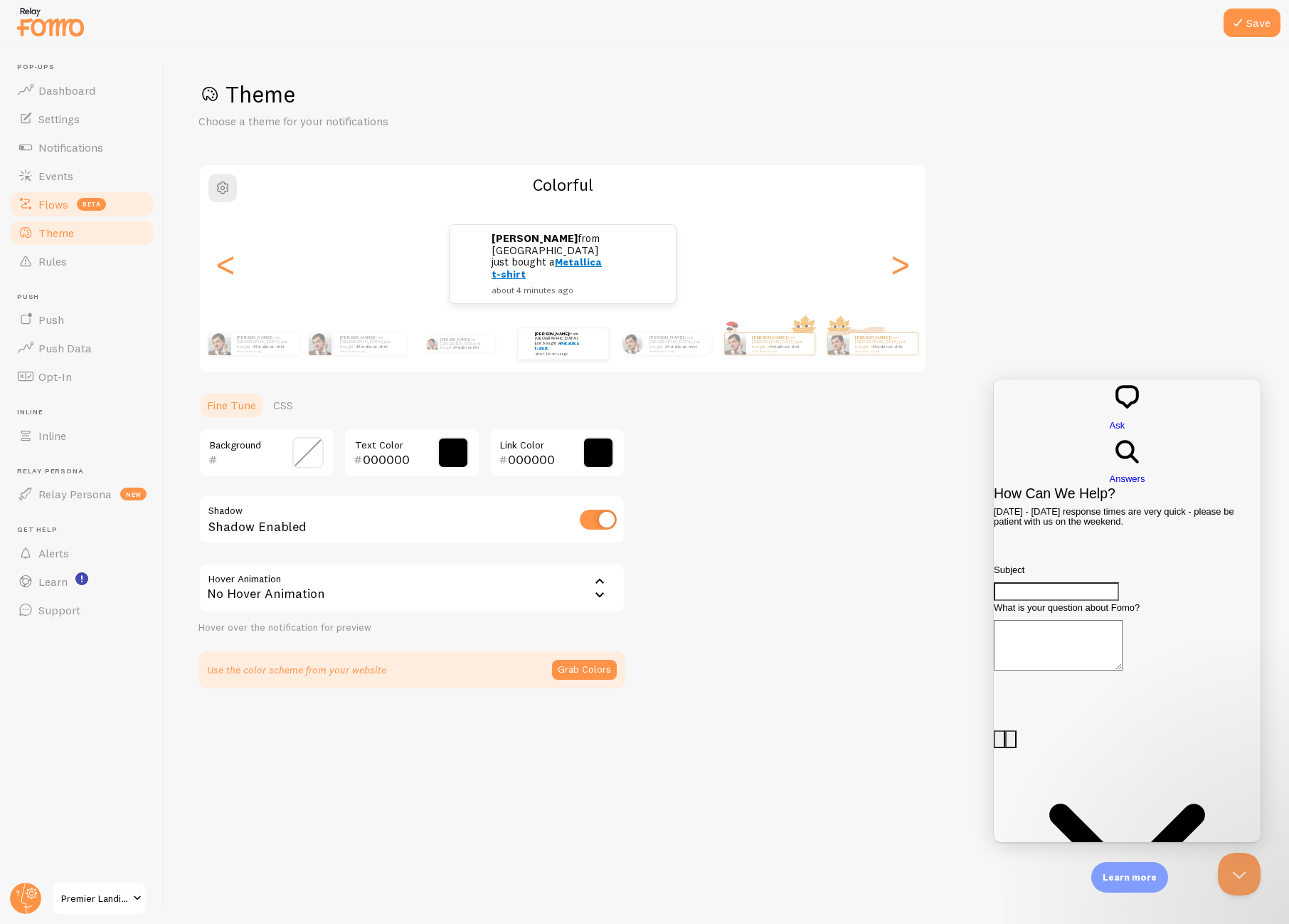
click at [83, 203] on span "beta" at bounding box center [92, 204] width 29 height 13
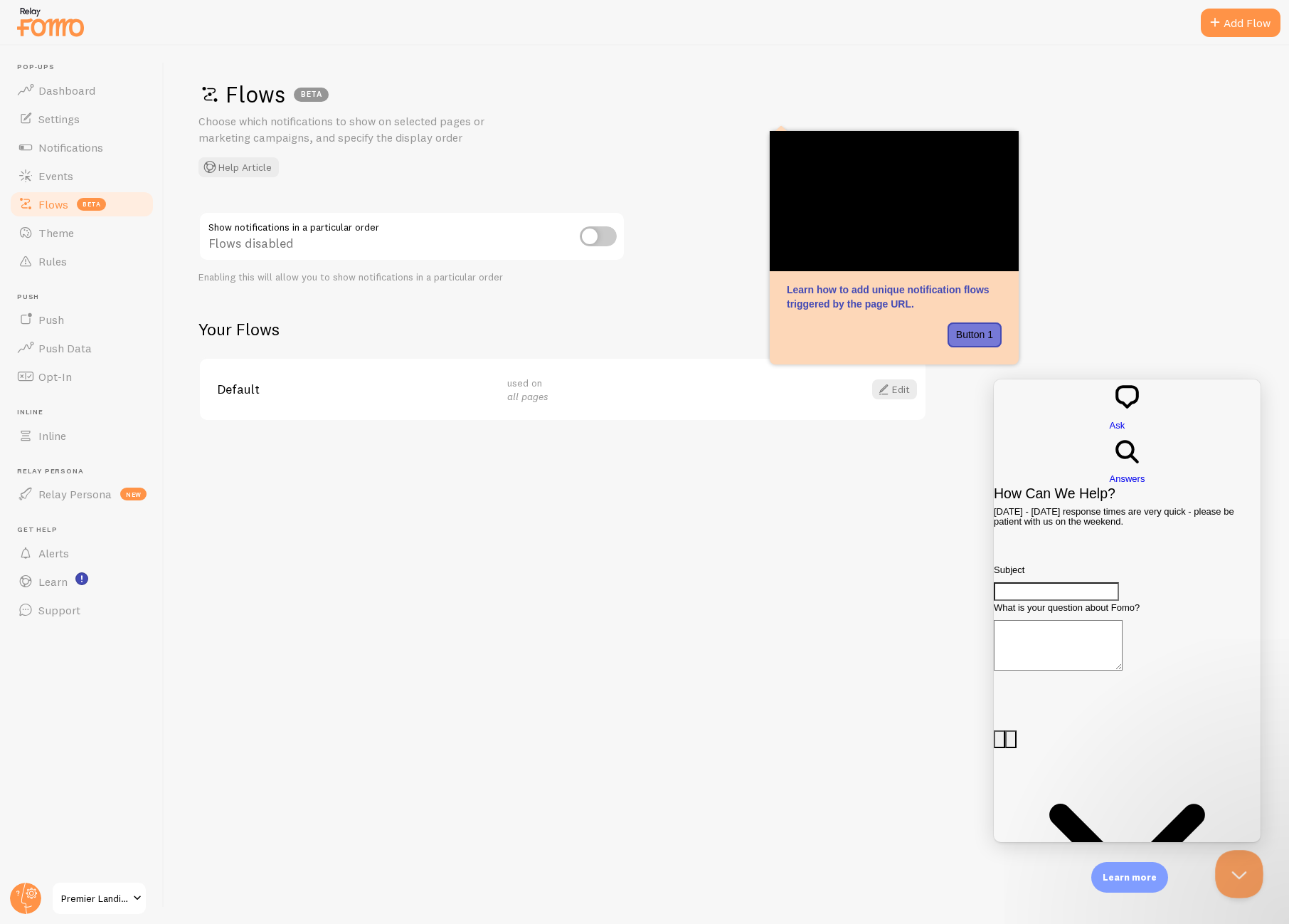
click at [1224, 879] on button "Close Beacon popover" at bounding box center [1236, 871] width 42 height 42
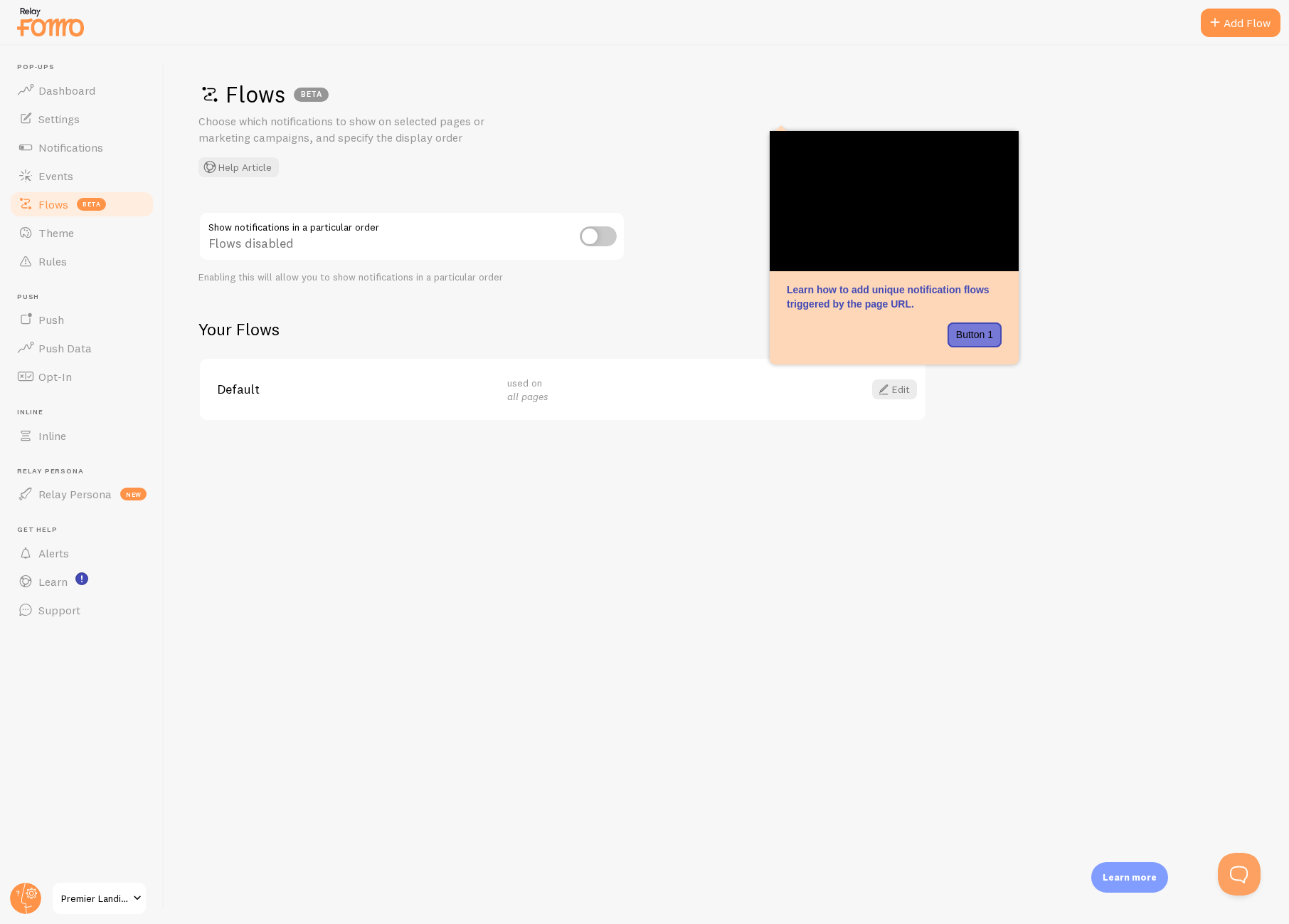
click at [102, 900] on span "Premier Landing Pages" at bounding box center [95, 898] width 68 height 17
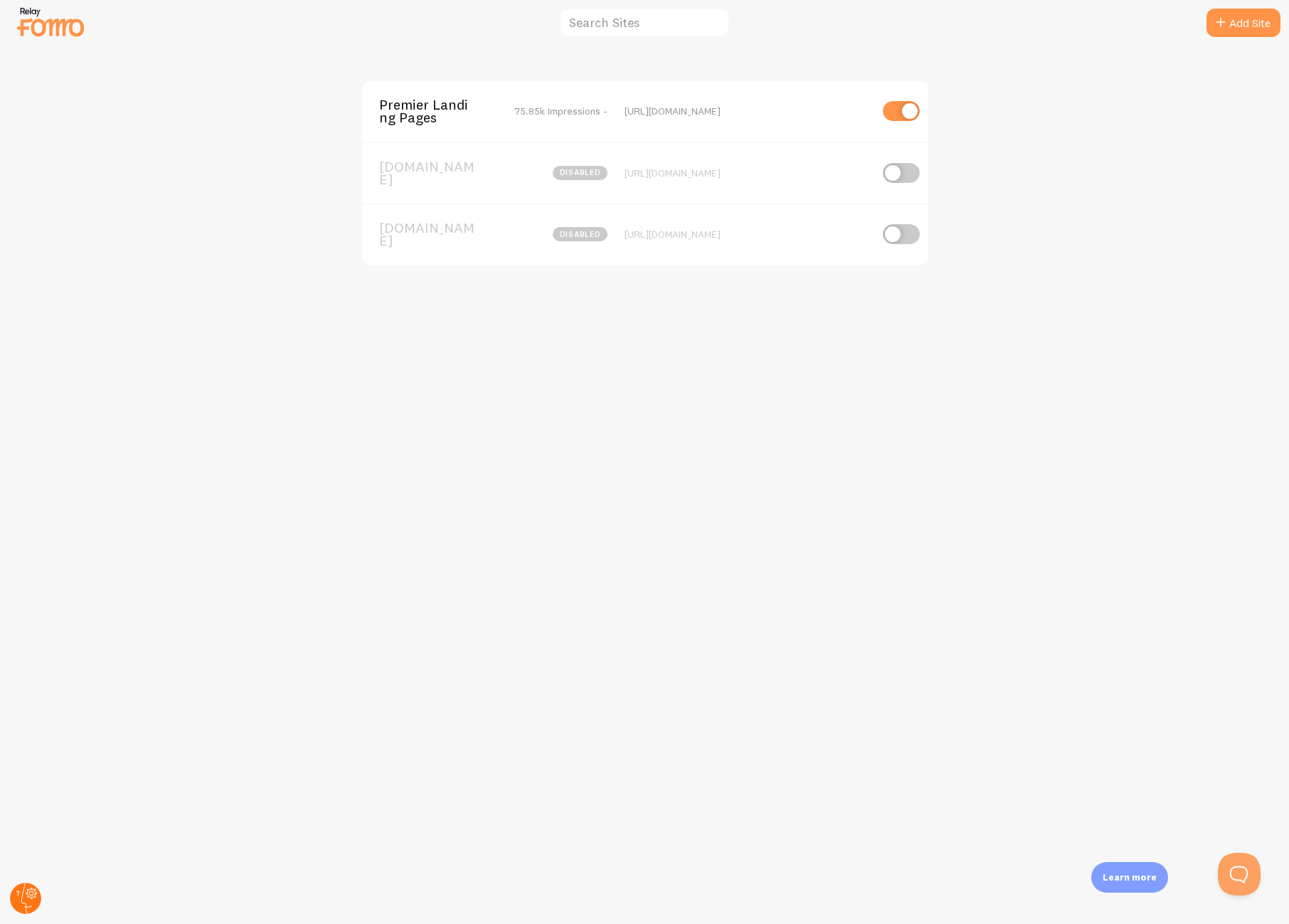
click at [32, 899] on circle at bounding box center [25, 898] width 32 height 32
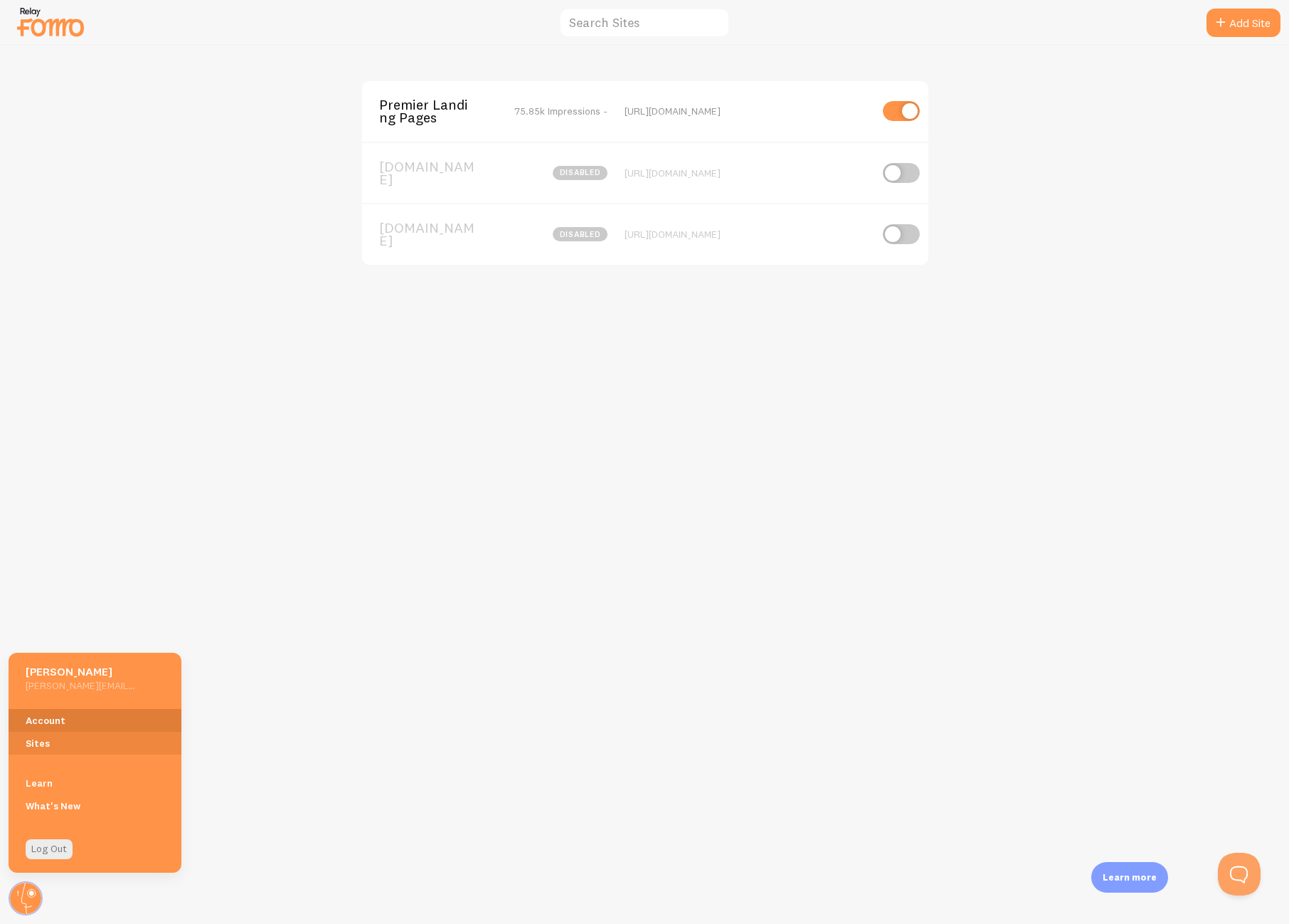
click at [67, 719] on link "Account" at bounding box center [95, 721] width 173 height 23
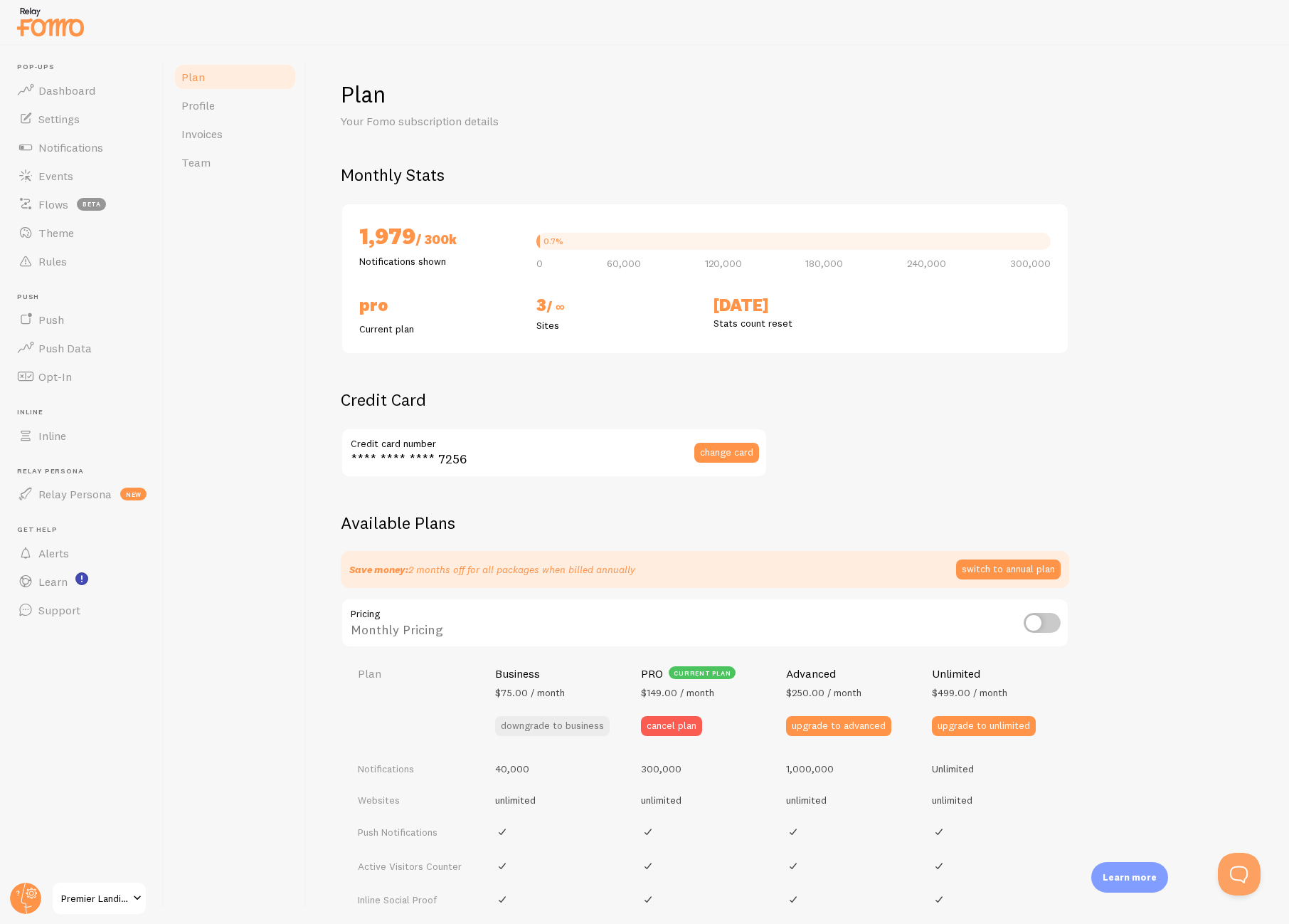
checkbox input "true"
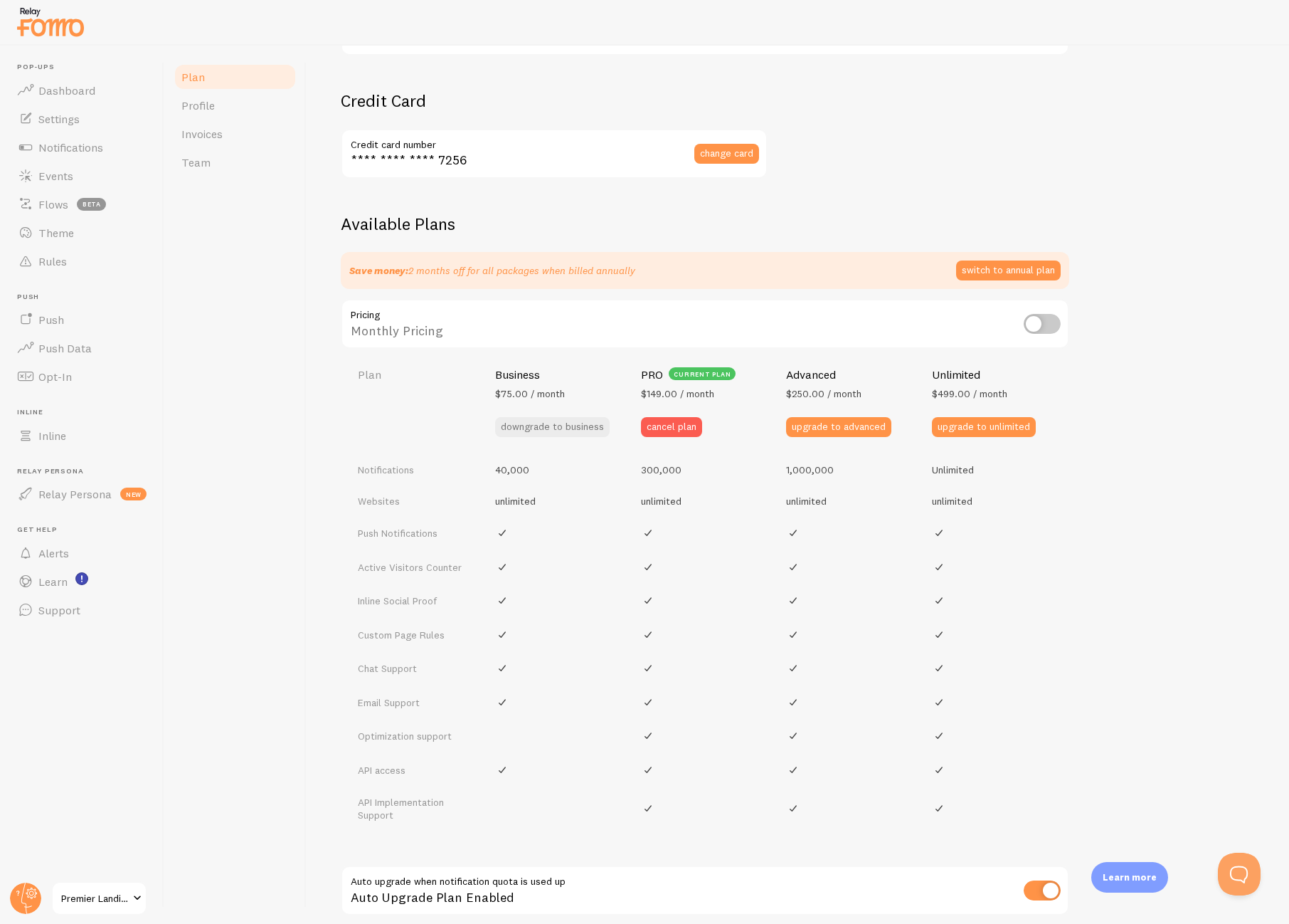
scroll to position [311, 0]
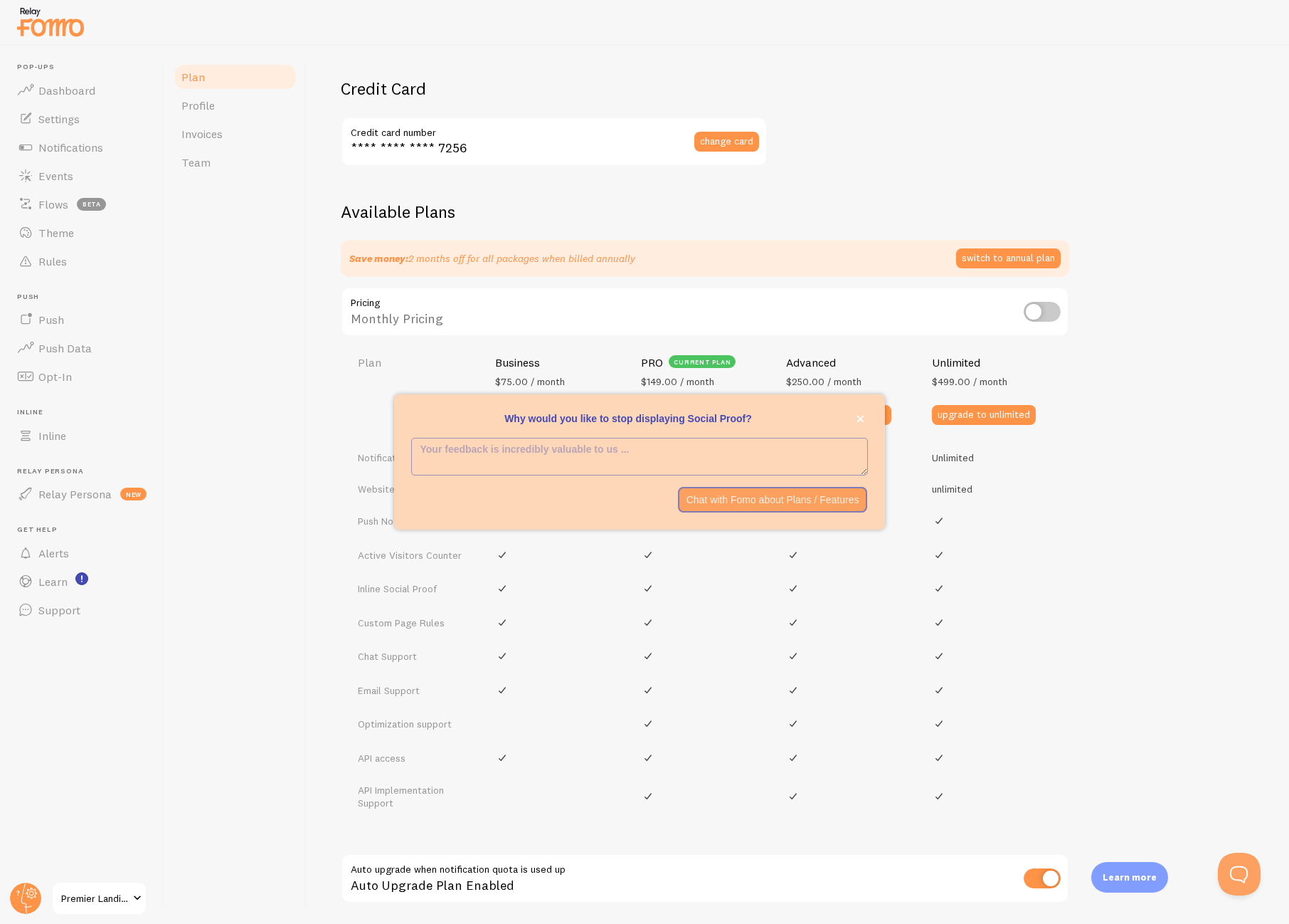
click at [665, 418] on p "Why would you like to stop displaying Social Proof?" at bounding box center [639, 418] width 457 height 14
click at [861, 416] on icon "close," at bounding box center [861, 418] width 8 height 8
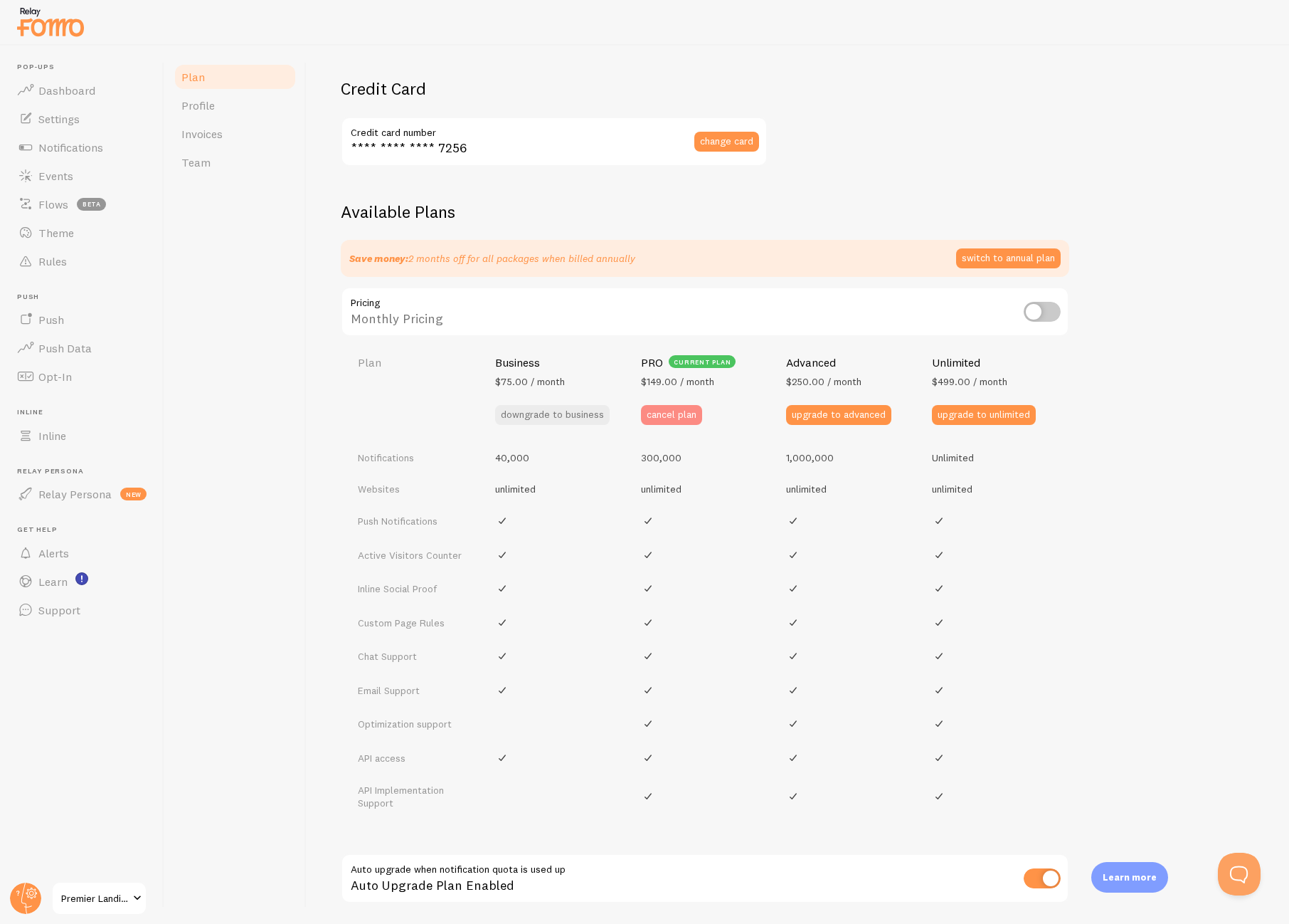
click at [676, 416] on button "cancel plan" at bounding box center [671, 415] width 61 height 20
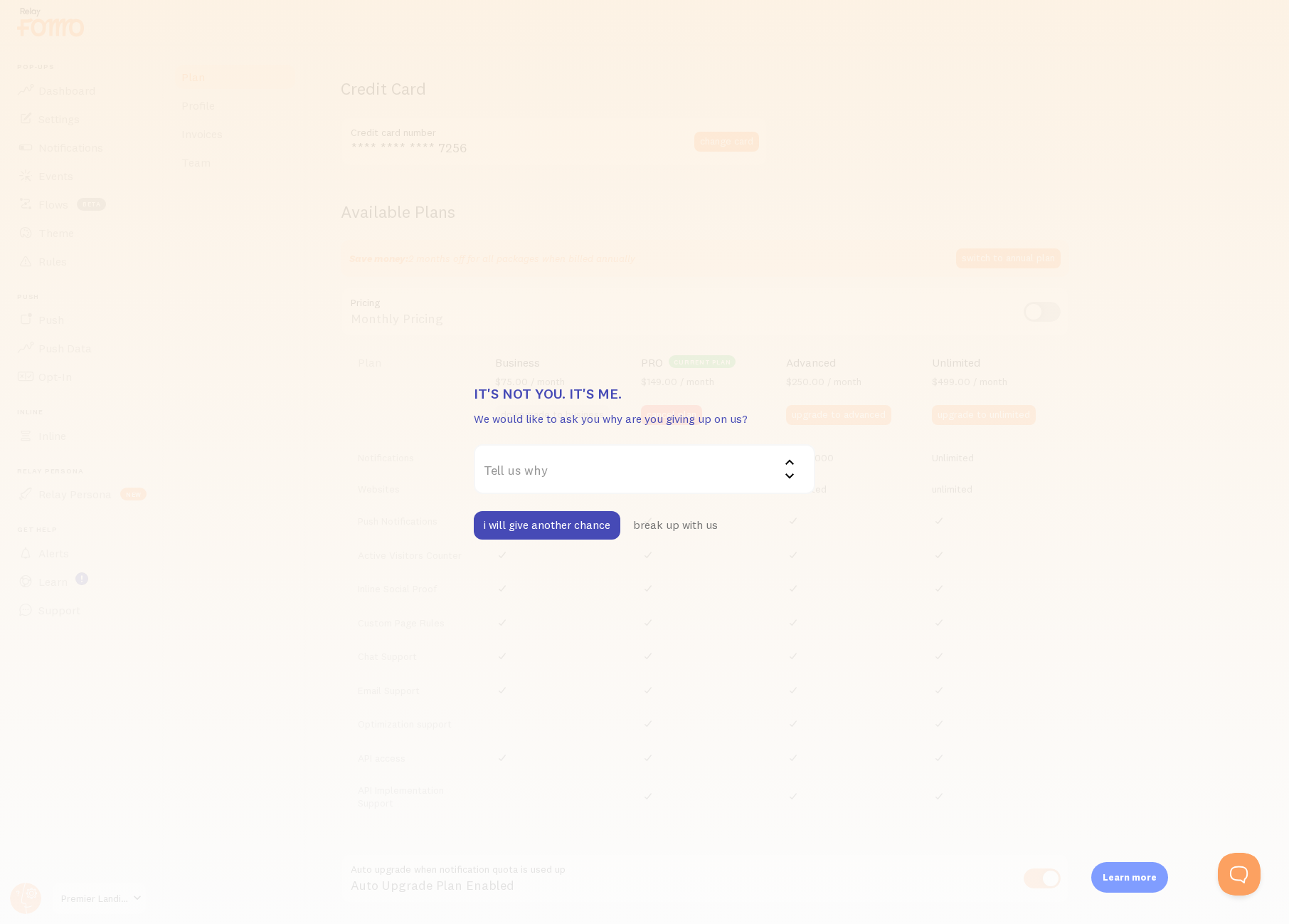
click at [629, 471] on label "Tell us why" at bounding box center [644, 469] width 341 height 50
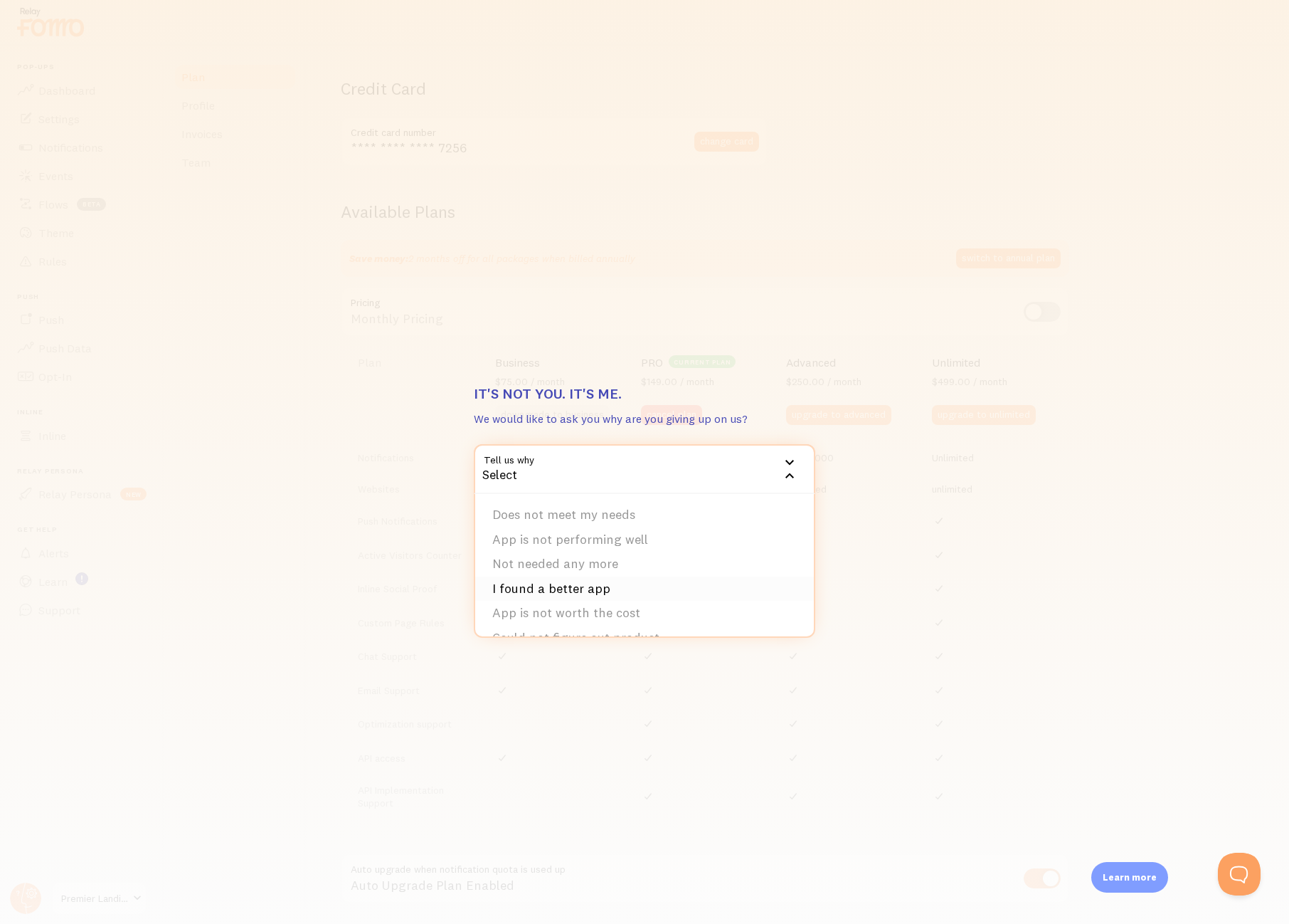
scroll to position [46, 0]
click at [619, 546] on li "I found a better app" at bounding box center [645, 543] width 339 height 25
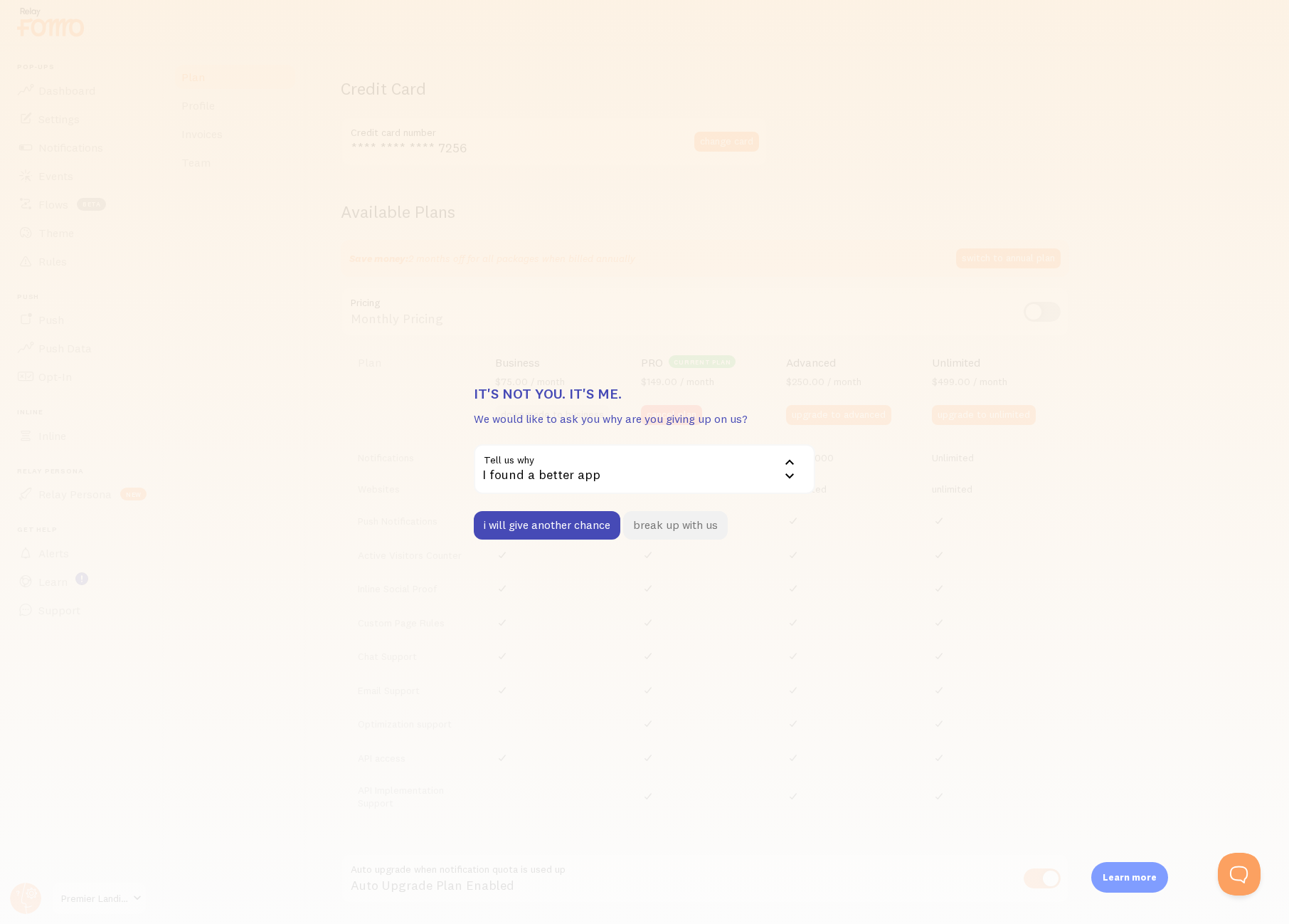
click at [648, 529] on button "break up with us" at bounding box center [676, 525] width 105 height 29
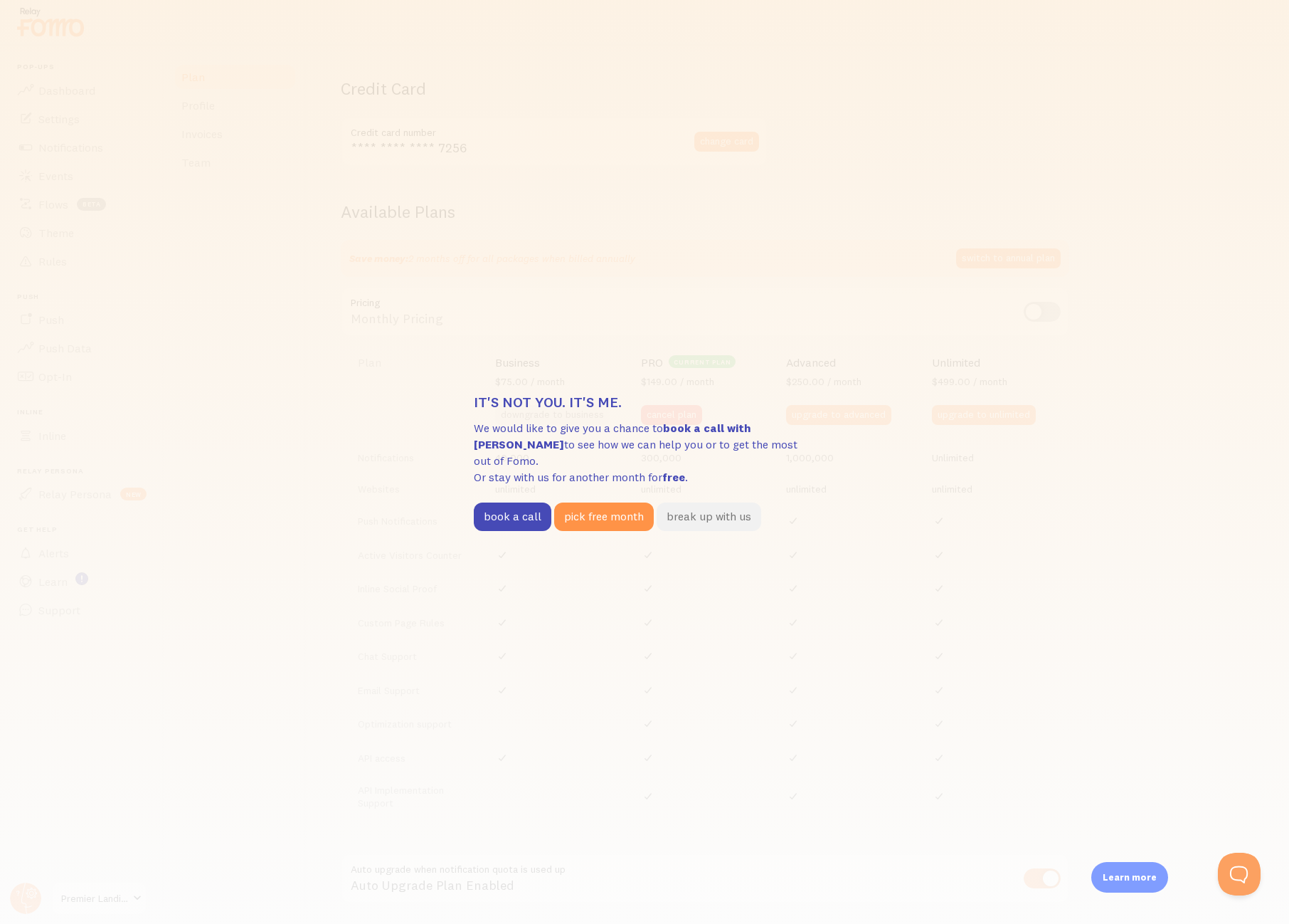
click at [679, 513] on button "break up with us" at bounding box center [709, 516] width 105 height 29
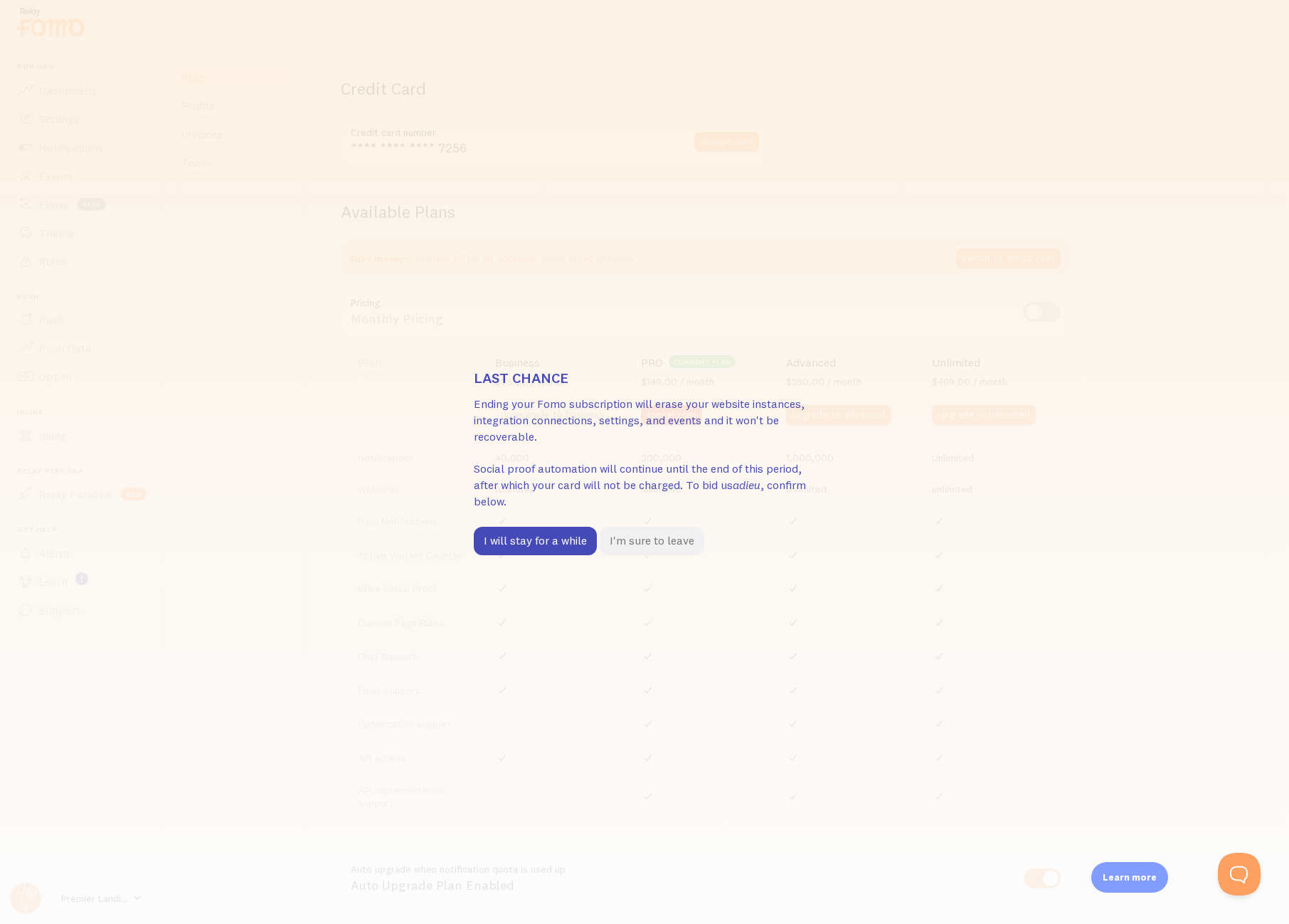
click at [656, 544] on button "I'm sure to leave" at bounding box center [653, 540] width 105 height 29
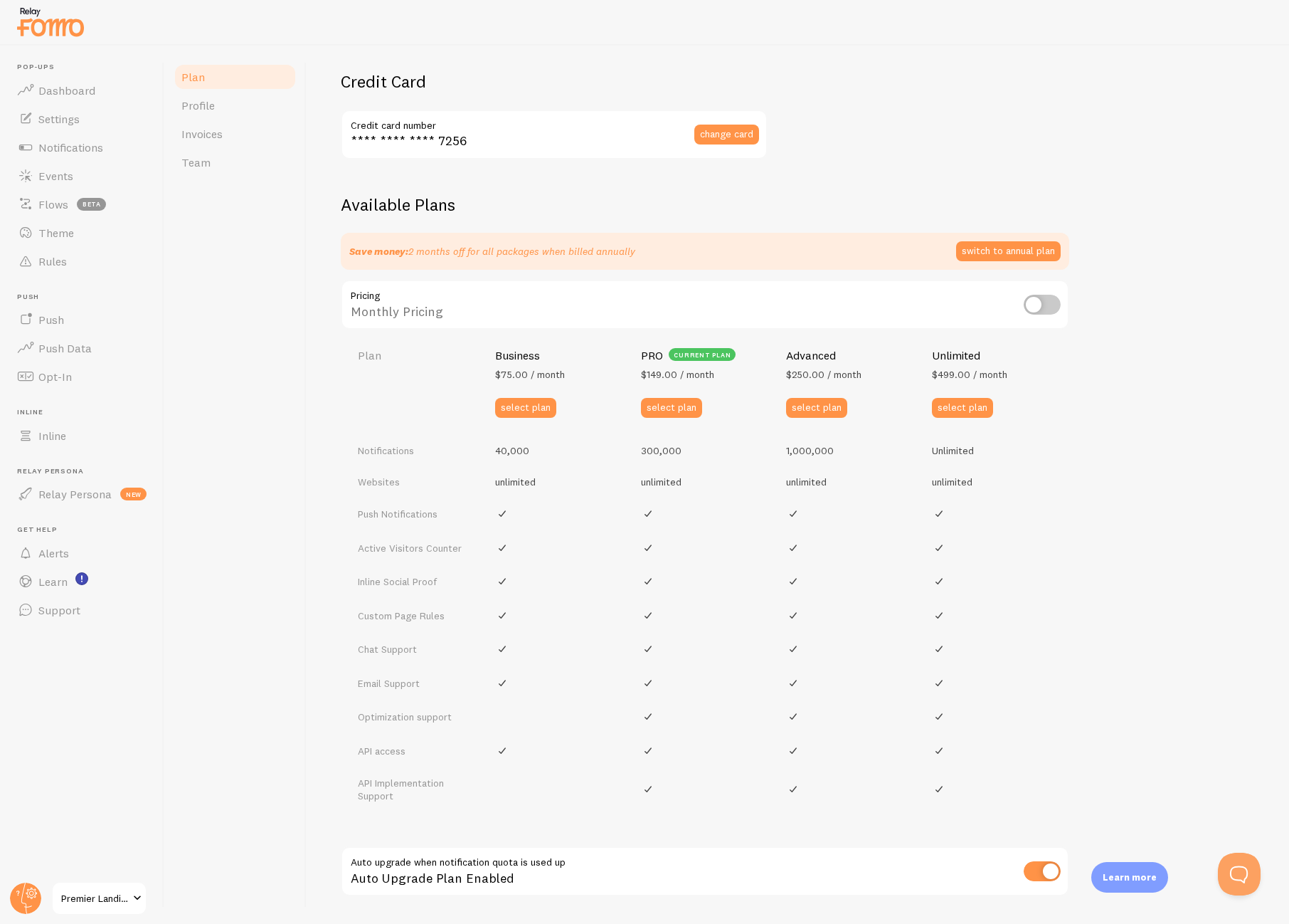
scroll to position [366, 0]
